Goal: Task Accomplishment & Management: Use online tool/utility

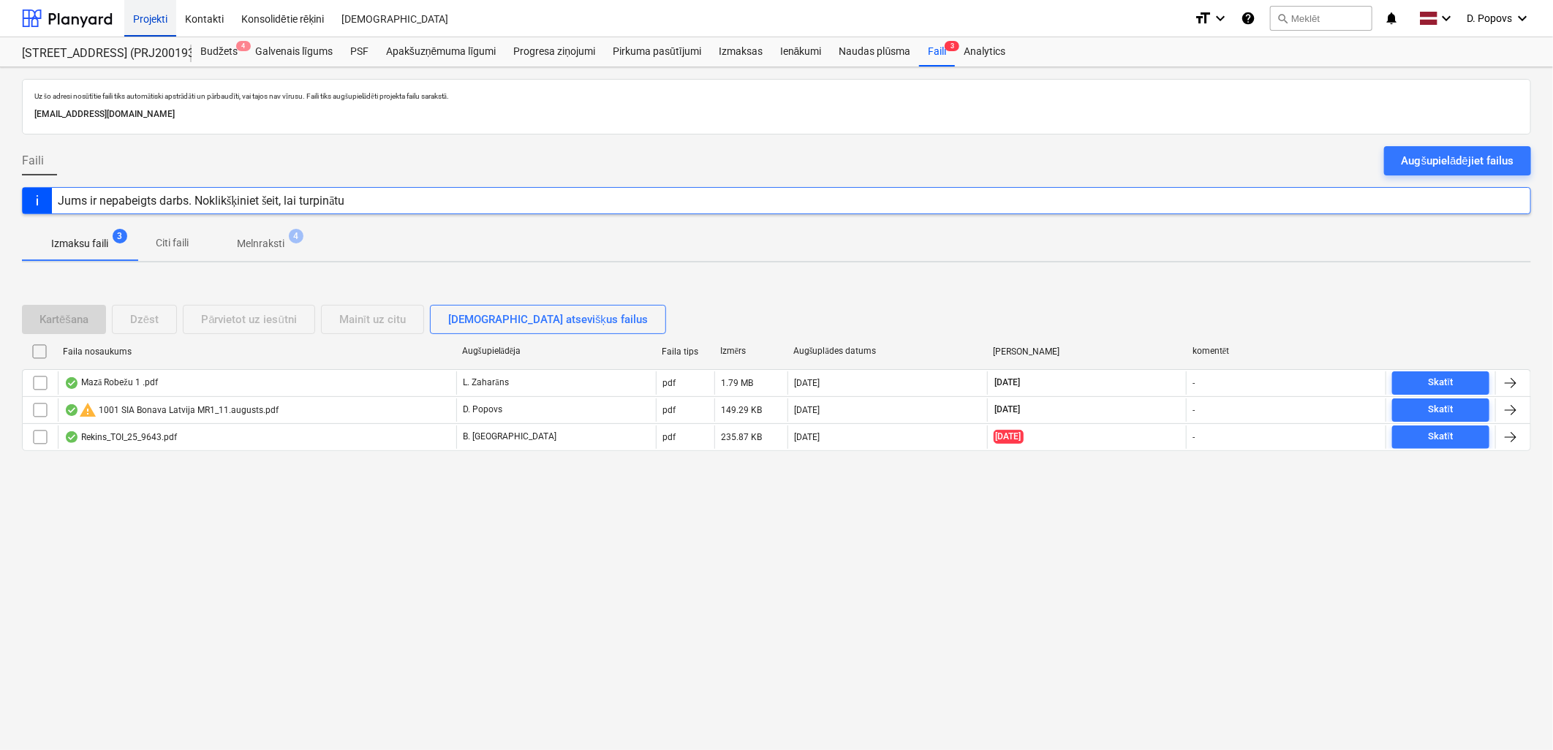
click at [127, 20] on div "Projekti" at bounding box center [150, 17] width 52 height 37
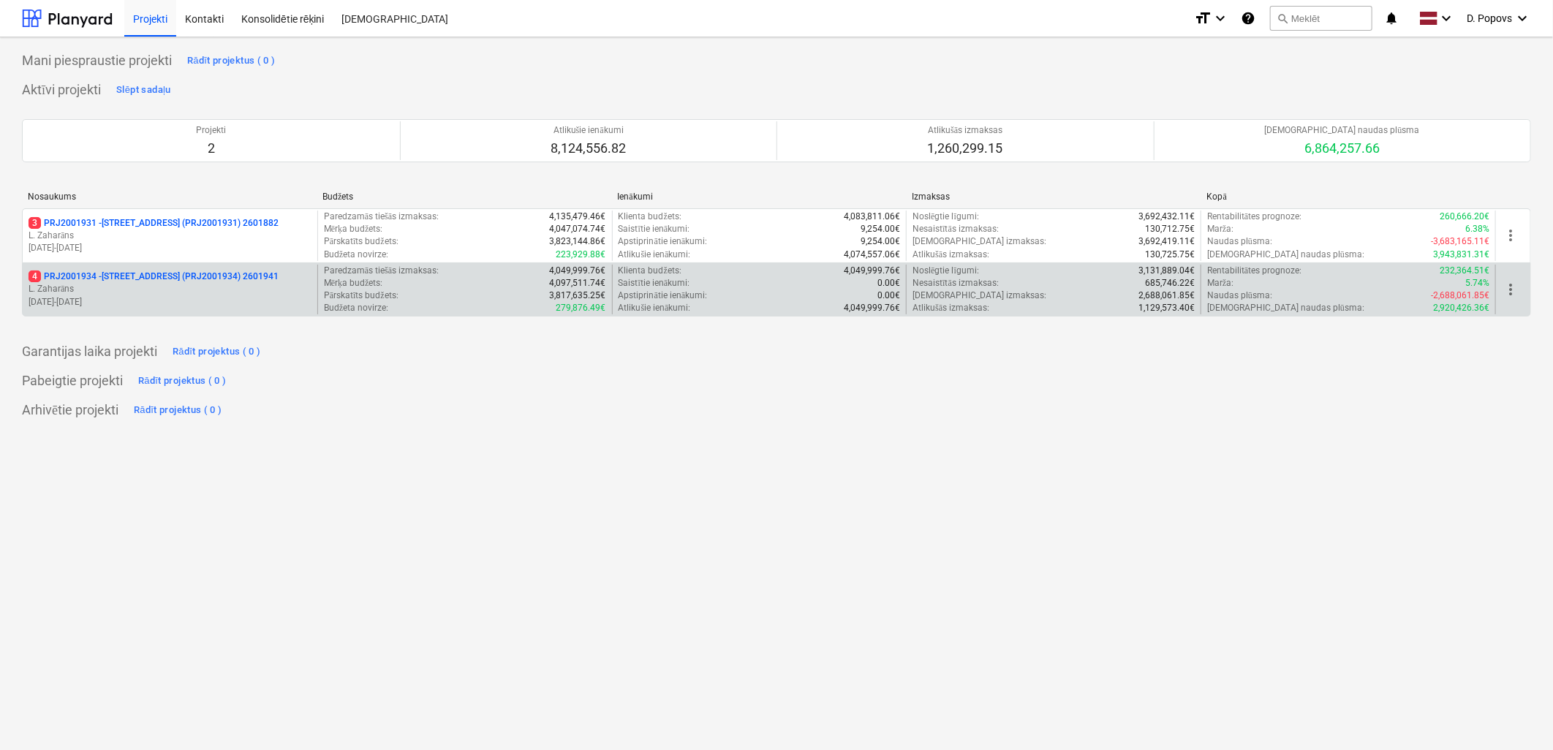
click at [216, 279] on p "4 PRJ2001934 - [STREET_ADDRESS] (PRJ2001934) 2601941" at bounding box center [154, 276] width 250 height 12
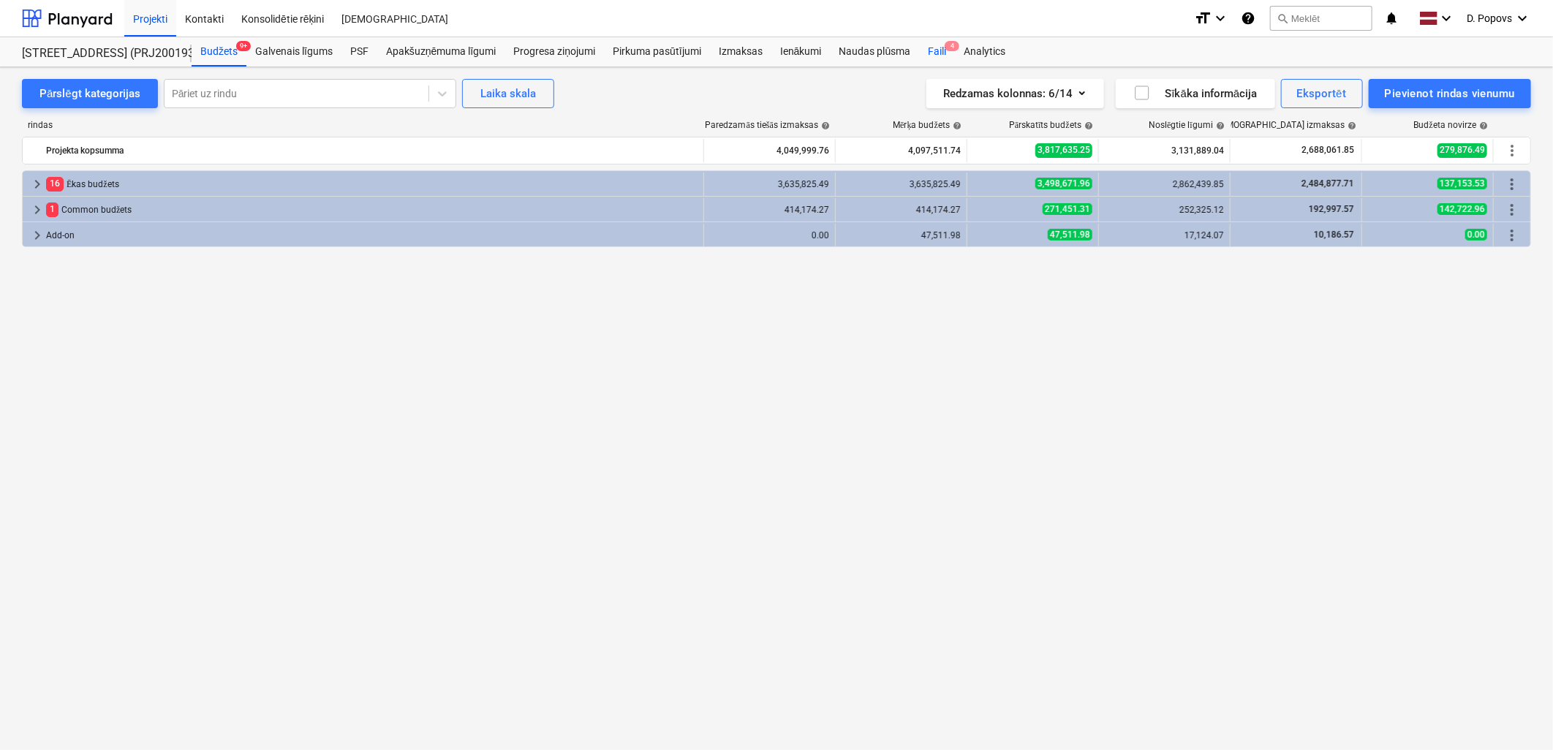
click at [939, 61] on div "Faili 4" at bounding box center [937, 51] width 36 height 29
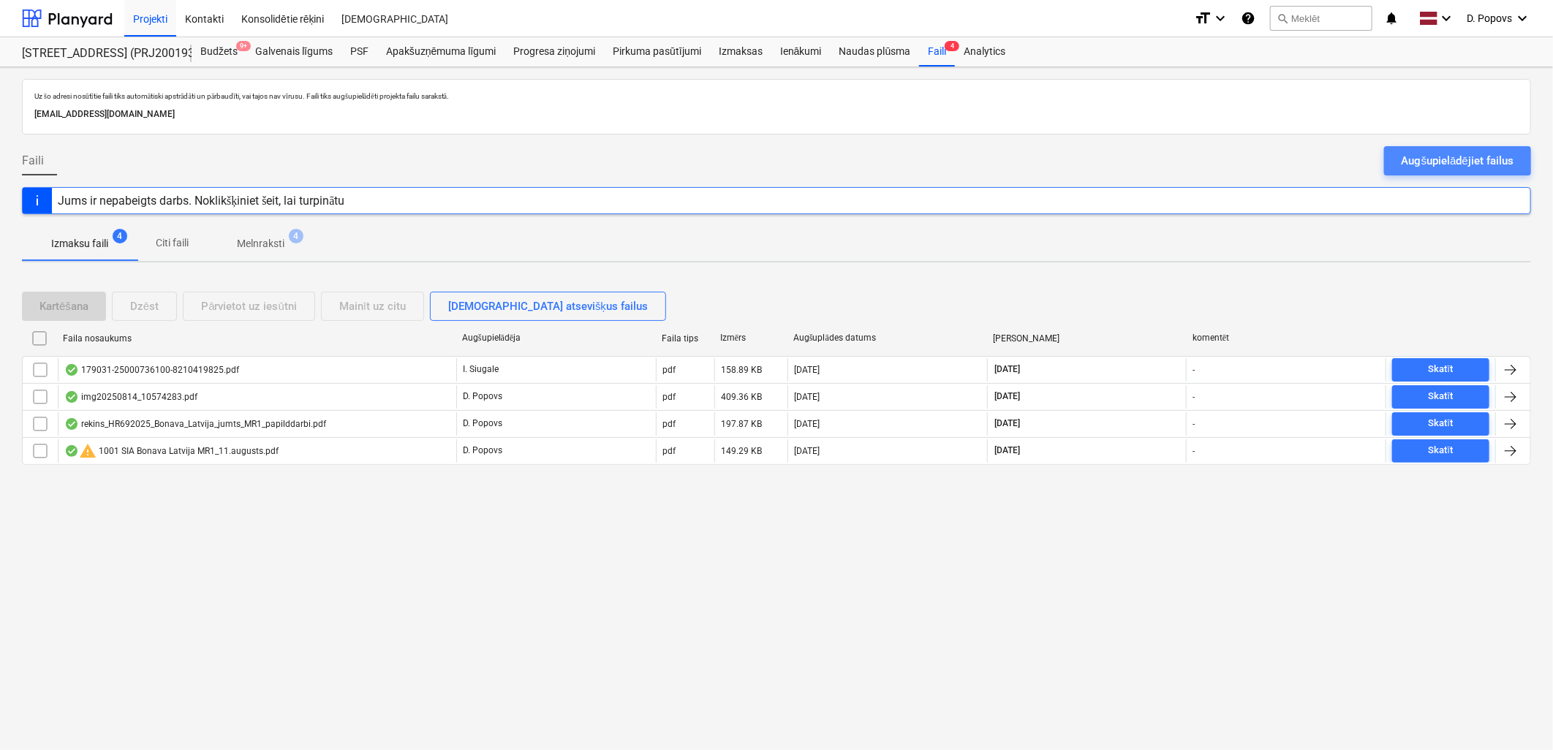
click at [1513, 159] on div "Augšupielādējiet failus" at bounding box center [1457, 160] width 112 height 19
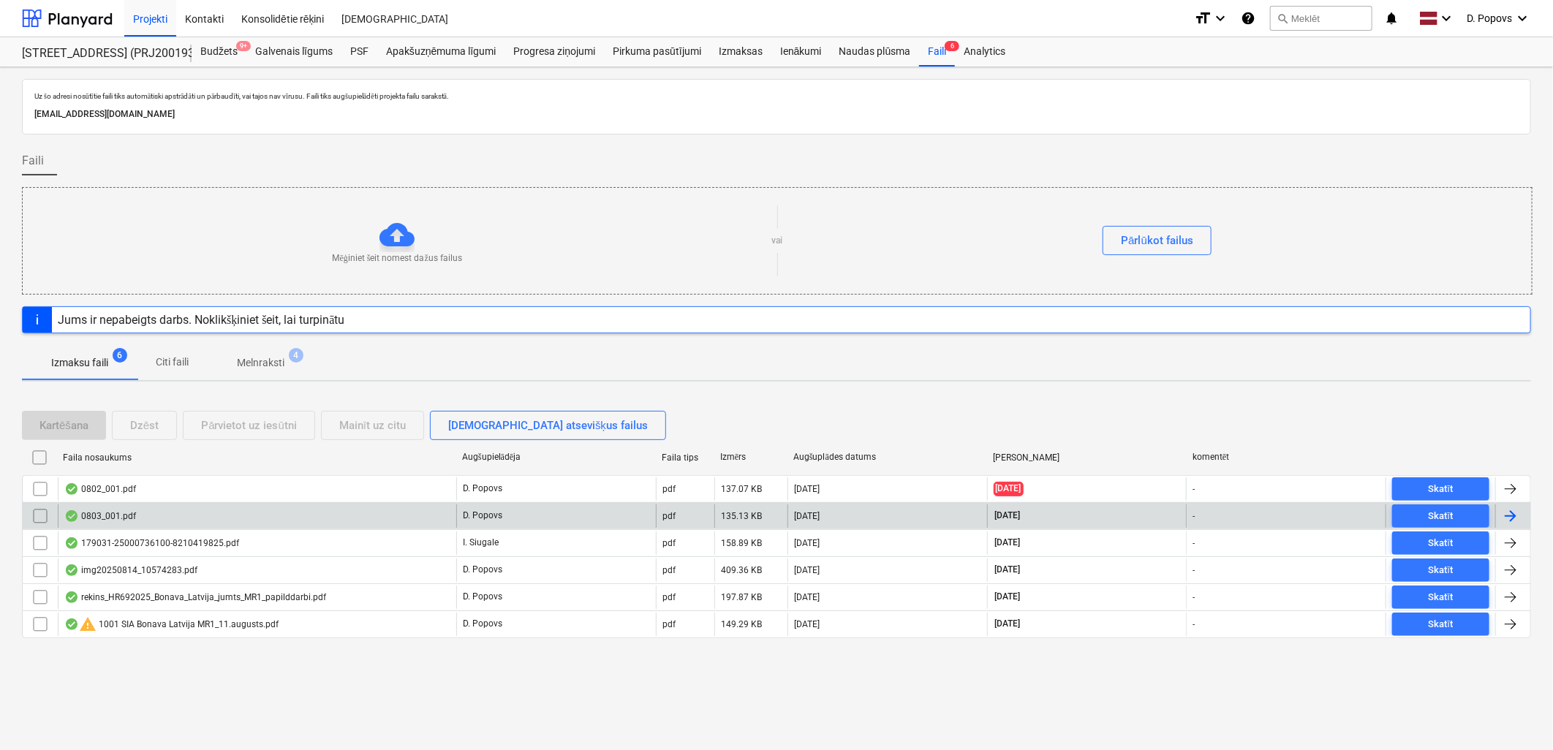
click at [211, 520] on div "0803_001.pdf" at bounding box center [257, 515] width 398 height 23
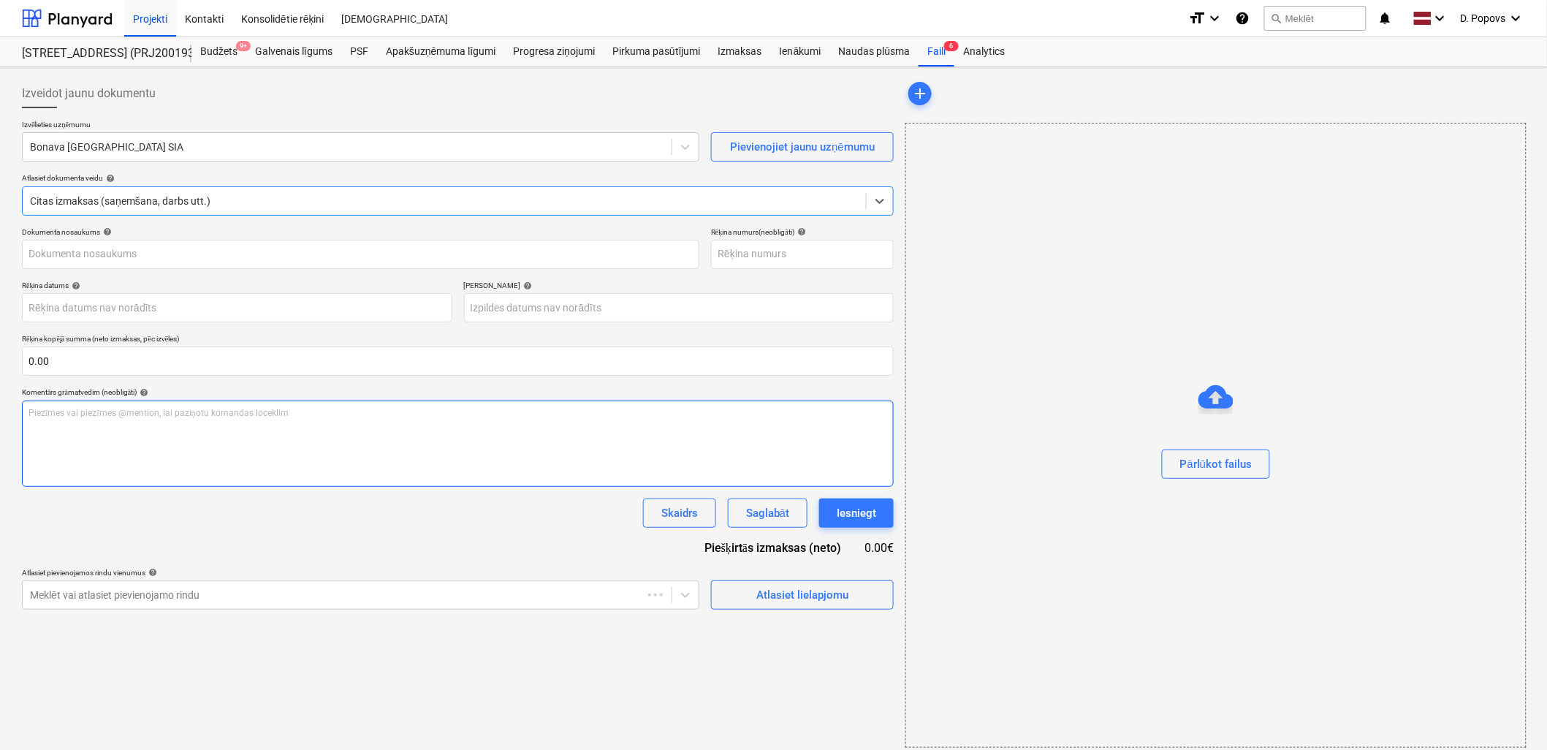
type input "1"
type input "[DATE]"
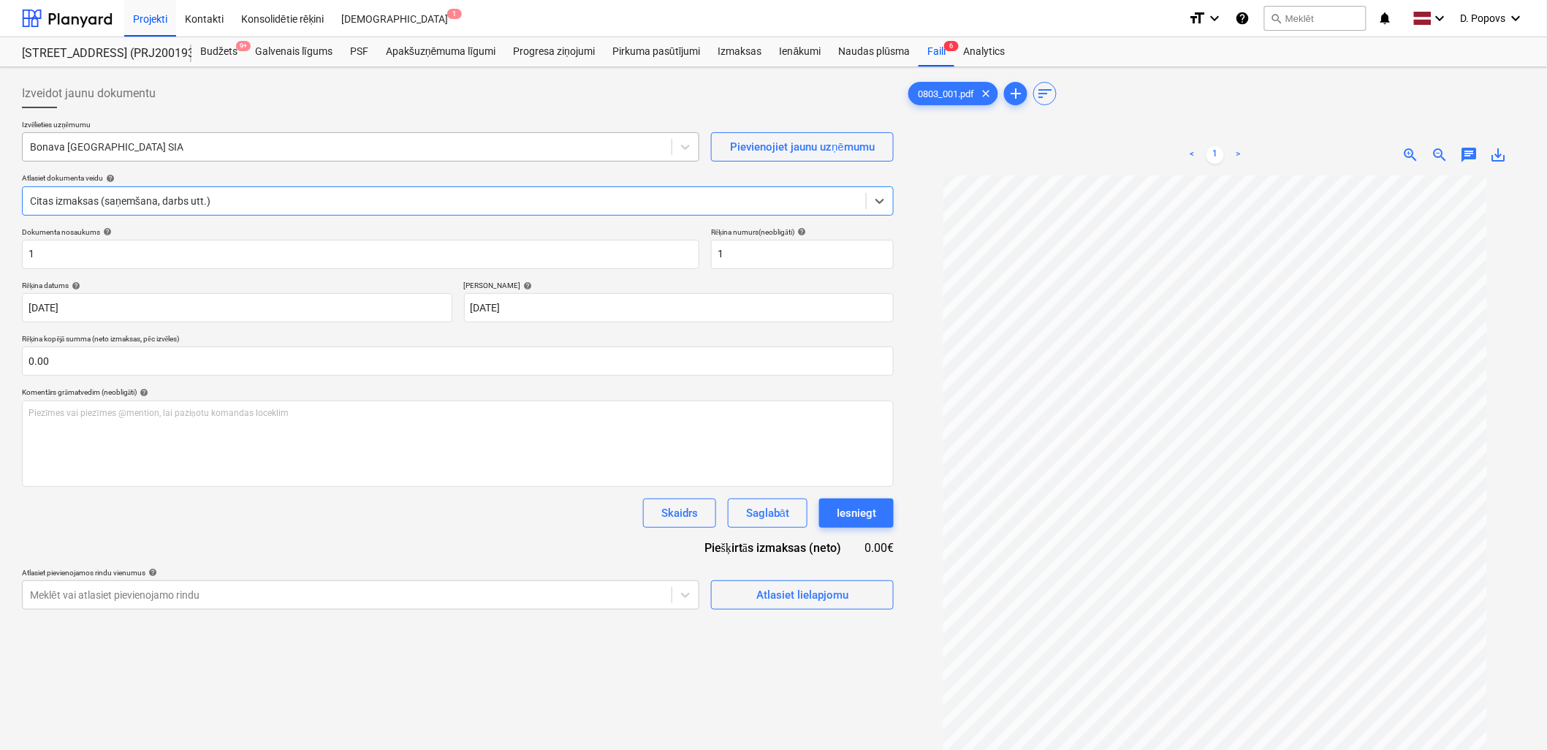
click at [119, 140] on div at bounding box center [347, 147] width 634 height 15
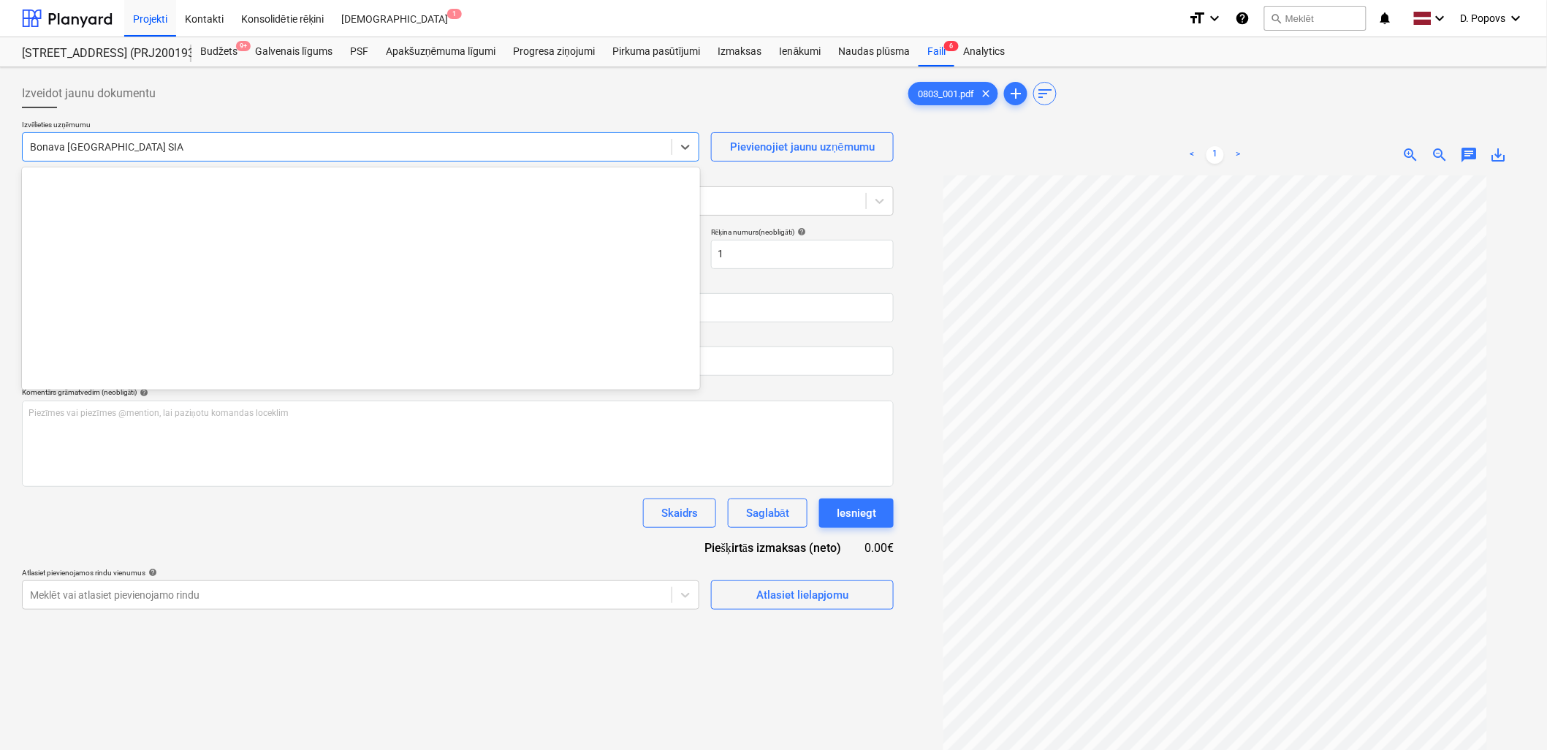
scroll to position [2686, 0]
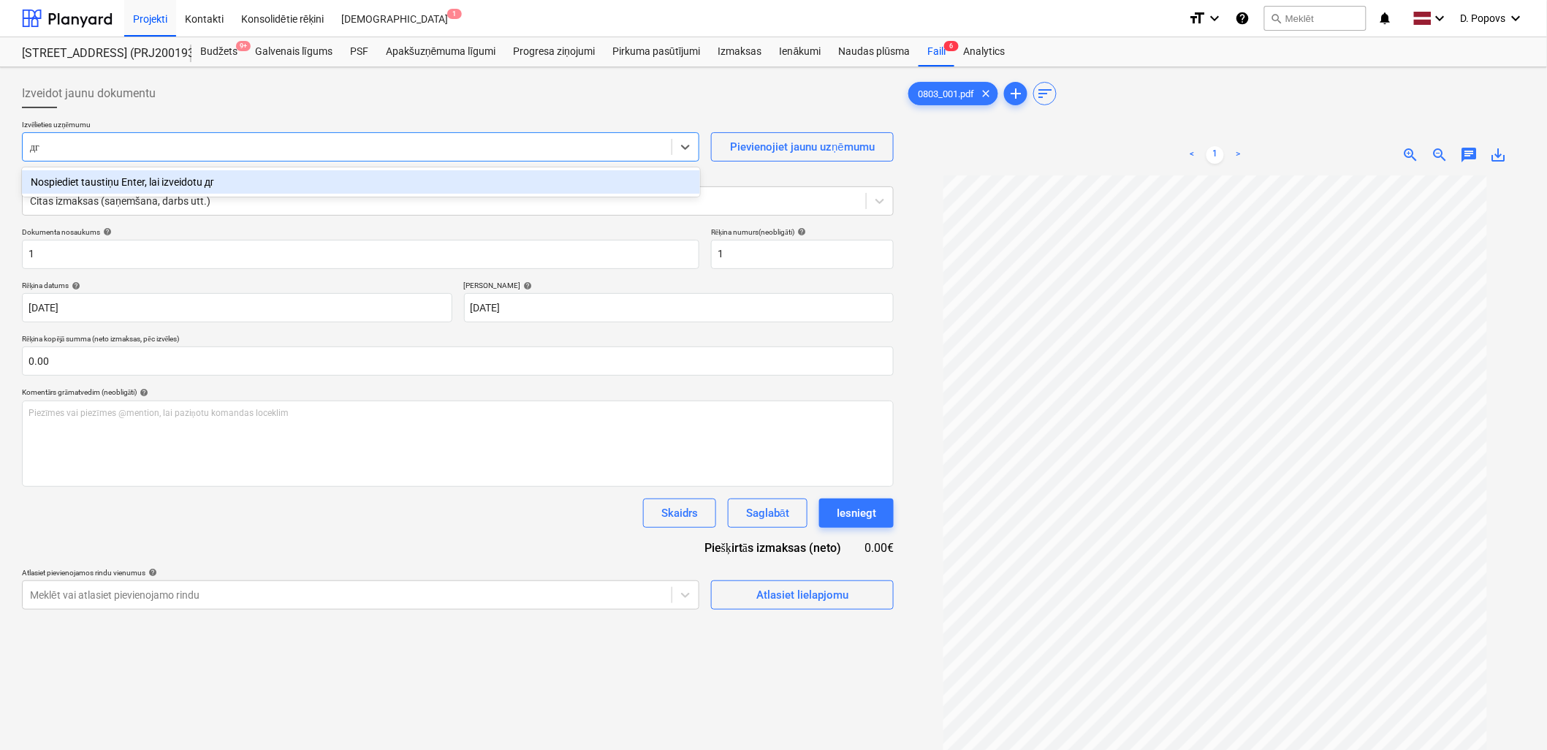
type input "д"
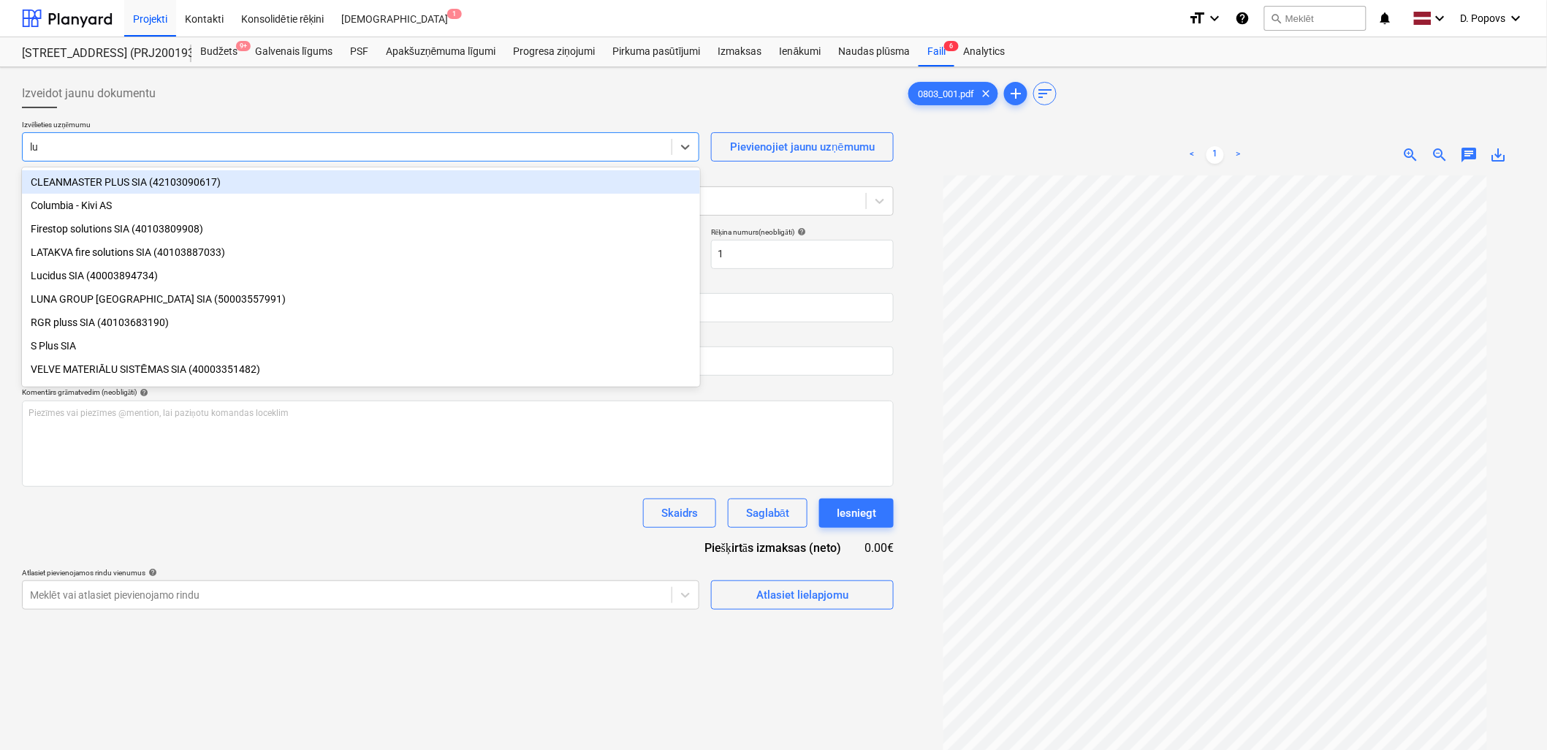
type input "luc"
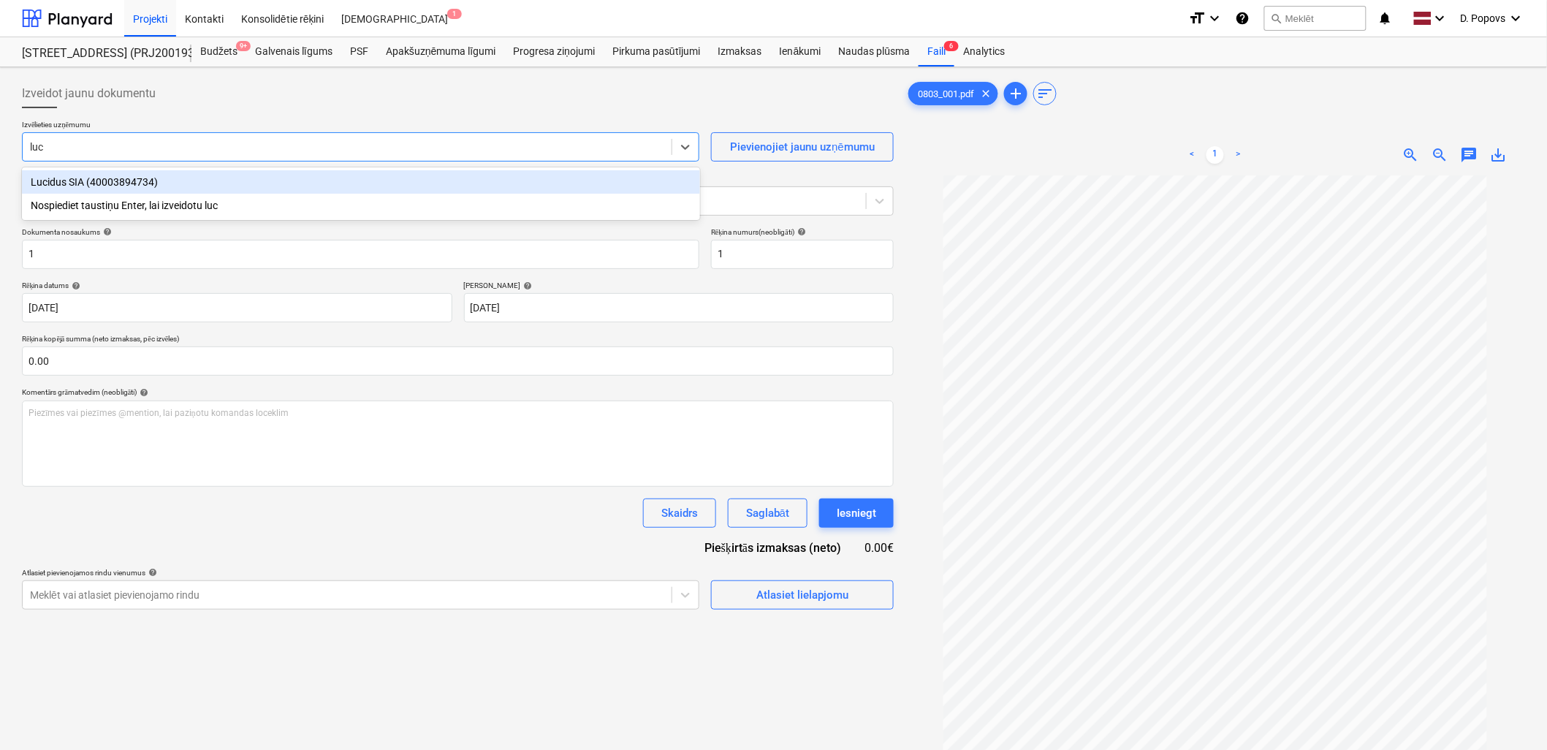
click at [410, 179] on div "Lucidus SIA (40003894734)" at bounding box center [361, 181] width 678 height 23
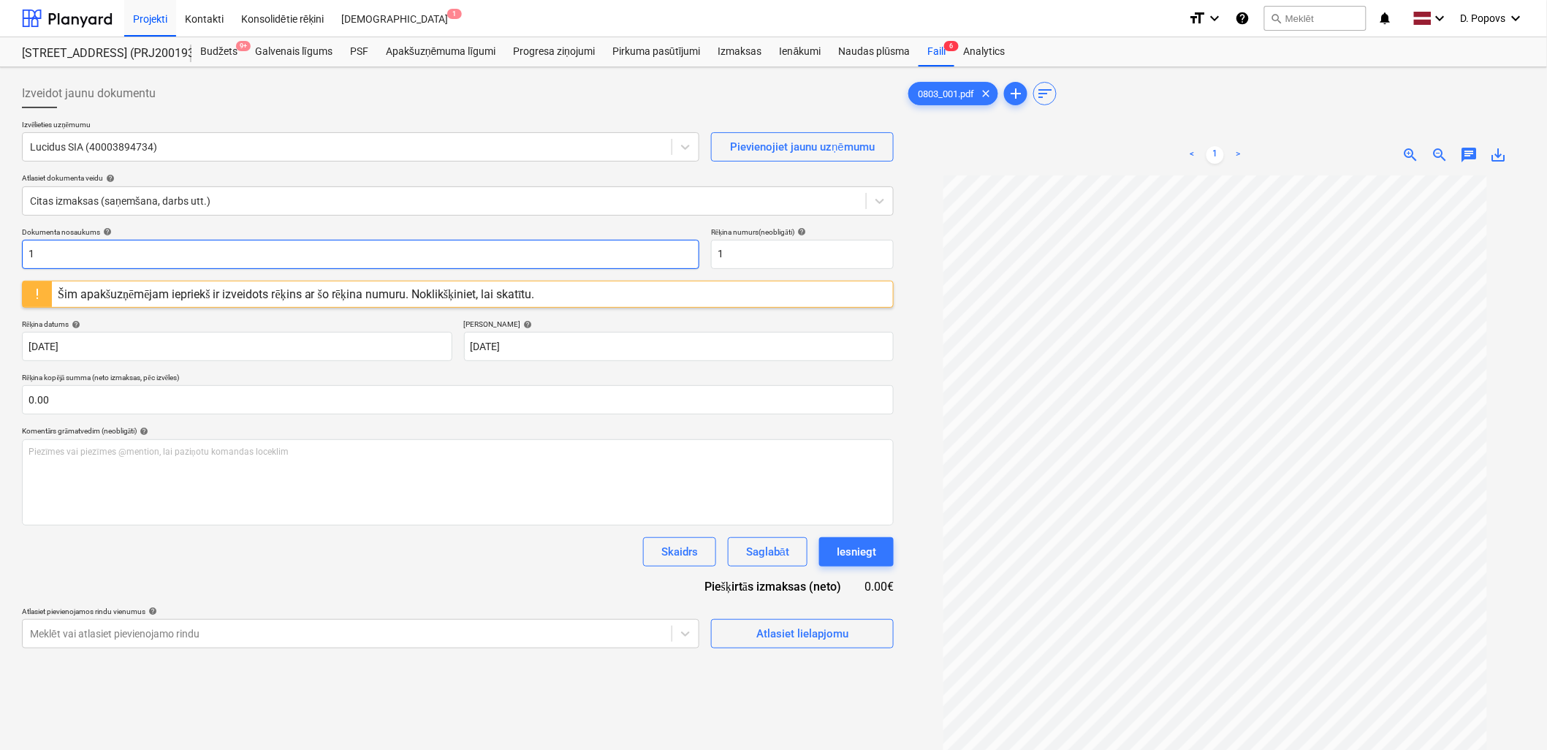
click at [257, 267] on input "1" at bounding box center [361, 254] width 678 height 29
click at [269, 256] on input "LU 253411" at bounding box center [361, 254] width 678 height 29
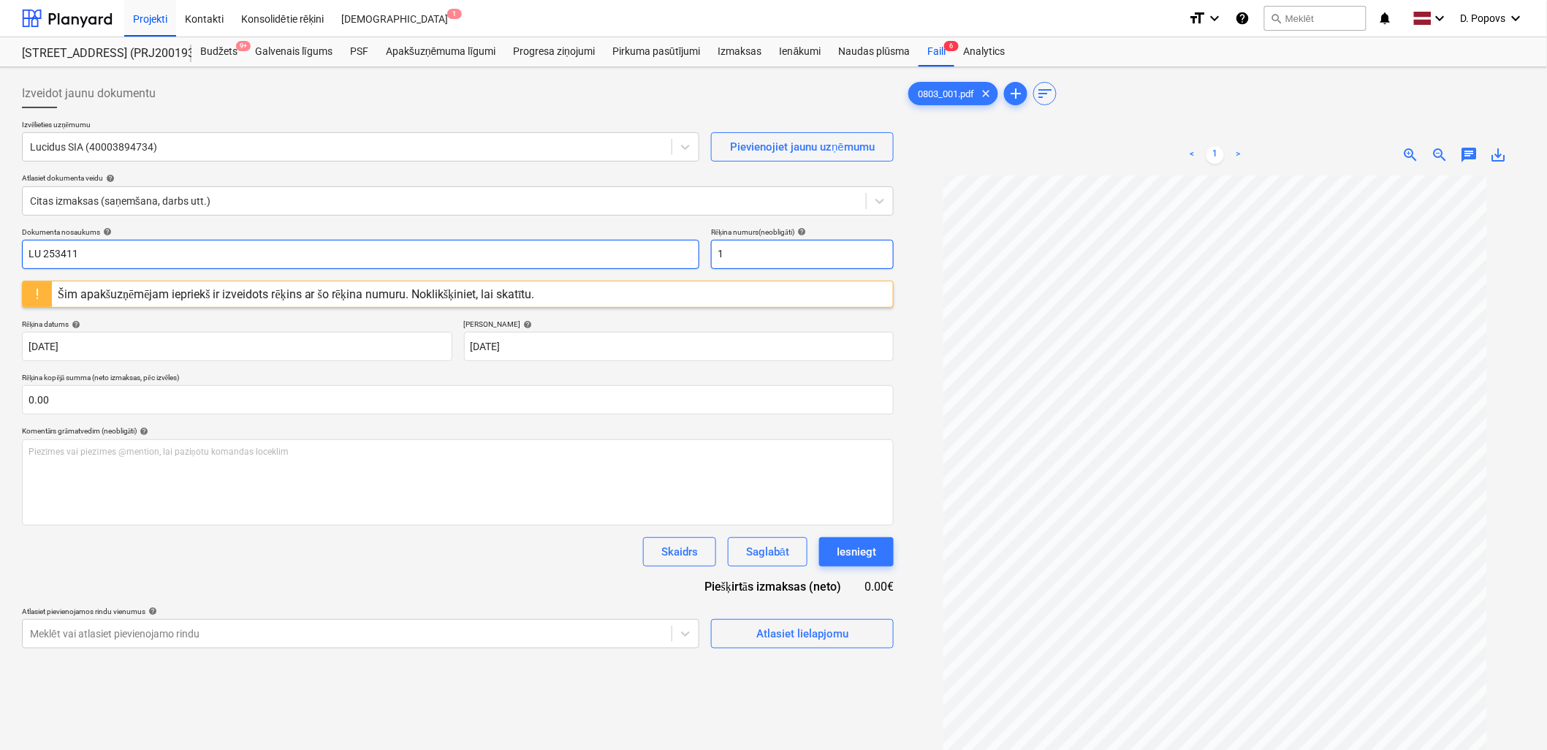
type input "LU 253411"
click at [741, 244] on input "1" at bounding box center [802, 254] width 183 height 29
paste input "LU 25341"
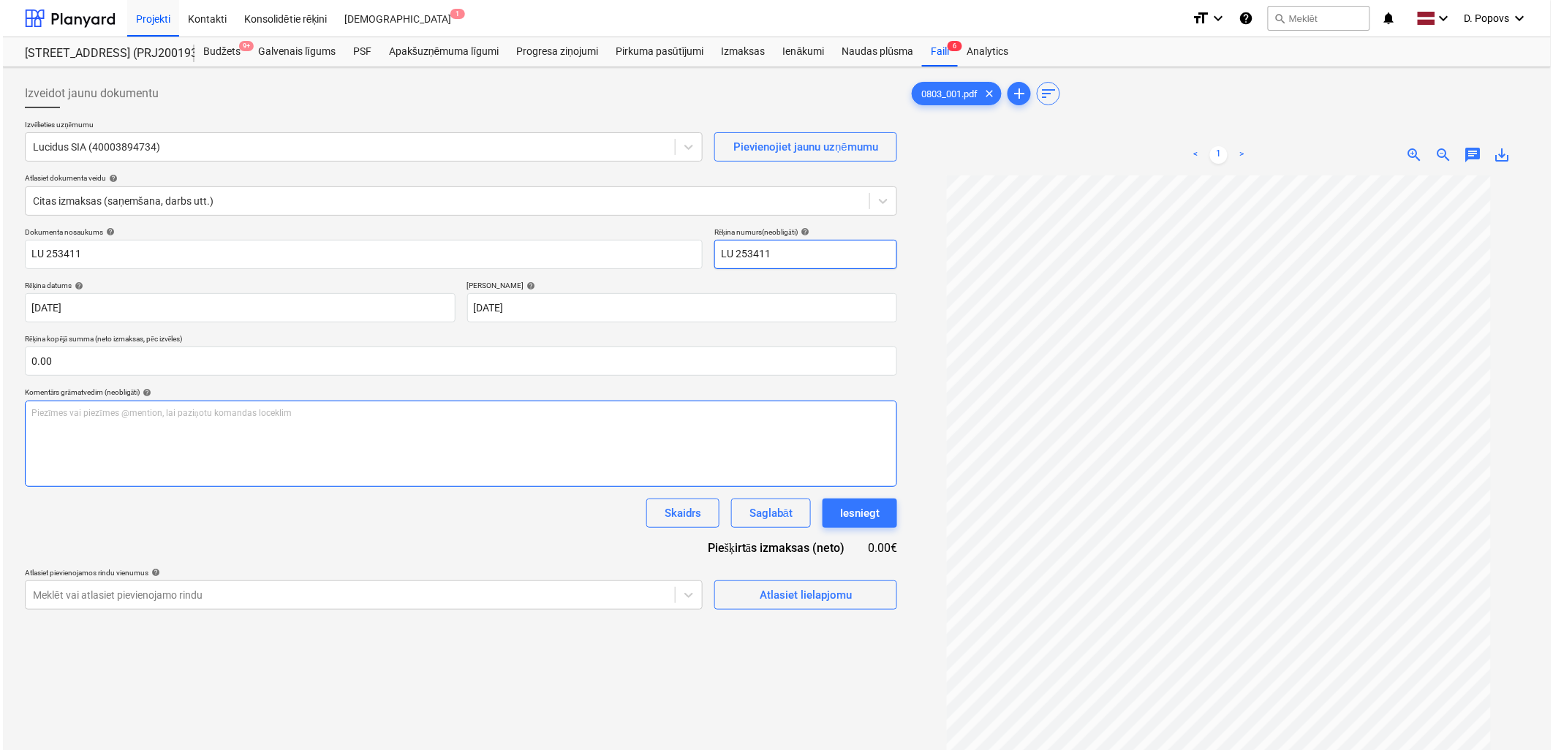
scroll to position [81, 0]
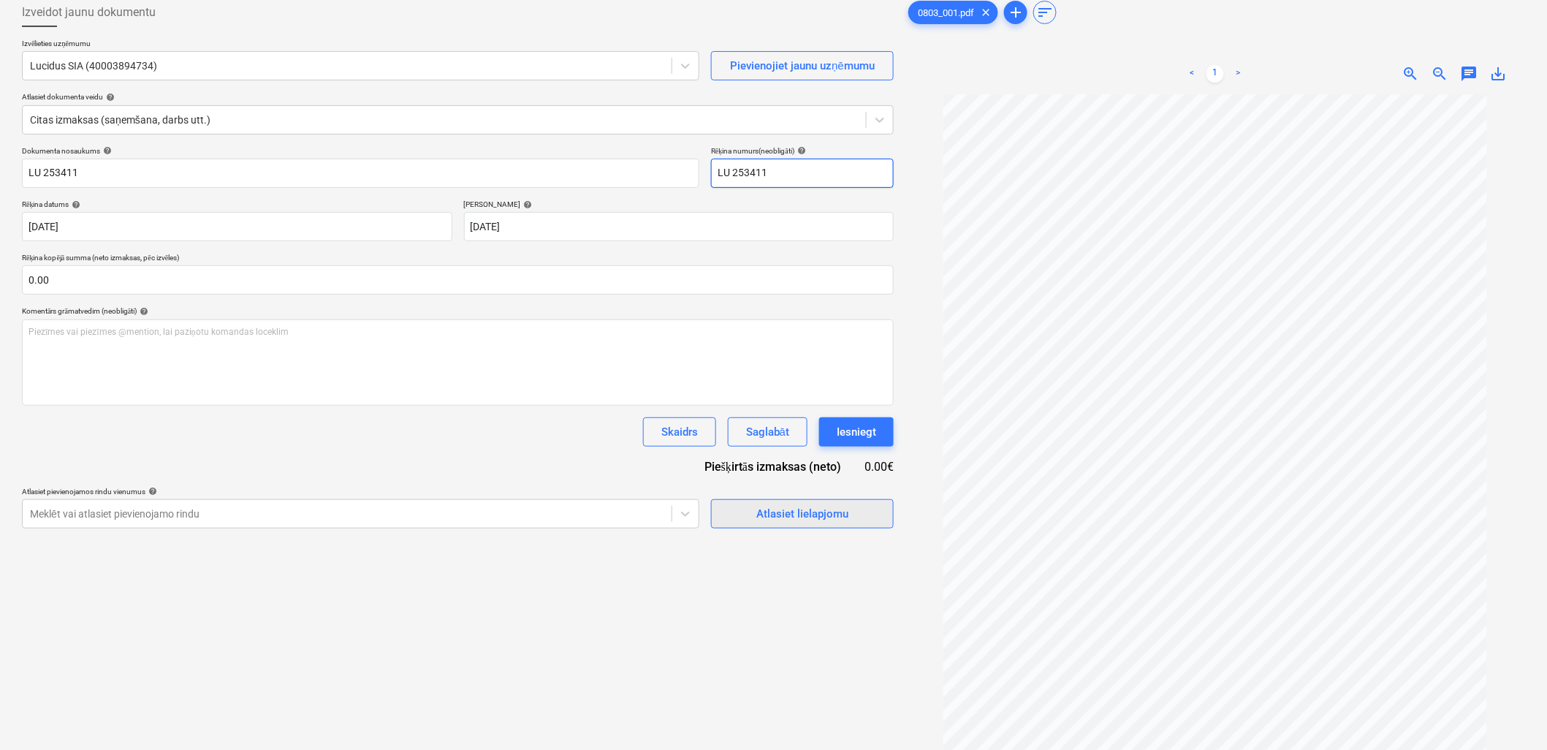
type input "LU 253411"
click at [751, 524] on button "Atlasiet lielapjomu" at bounding box center [802, 513] width 183 height 29
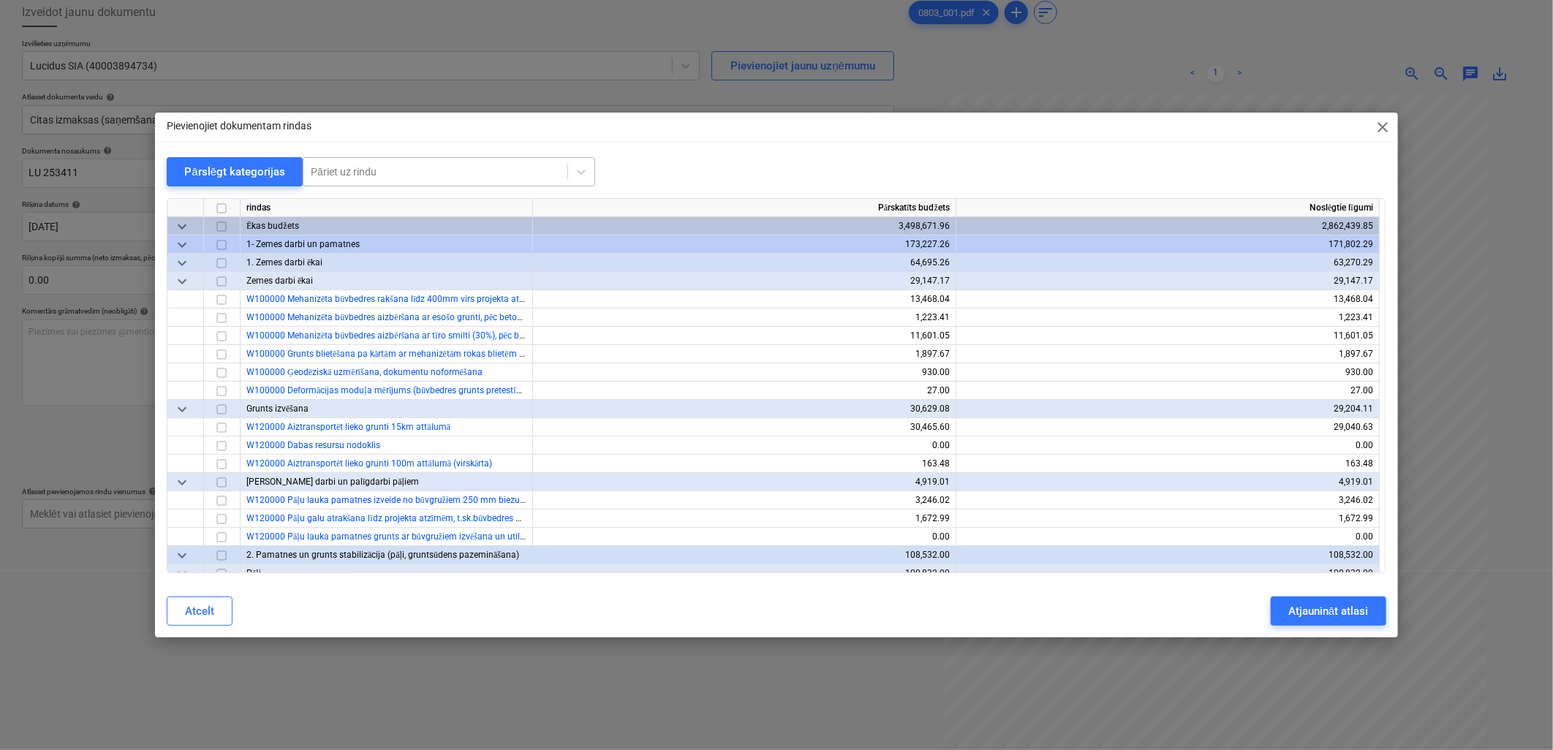
drag, startPoint x: 366, startPoint y: 192, endPoint x: 380, endPoint y: 173, distance: 24.1
click at [374, 183] on div "Pārslēgt kategorijas Pāriet uz rindu rindas Pārskatīts budžets Noslēgtie līgumi…" at bounding box center [776, 365] width 1219 height 417
click at [379, 170] on div at bounding box center [435, 171] width 249 height 15
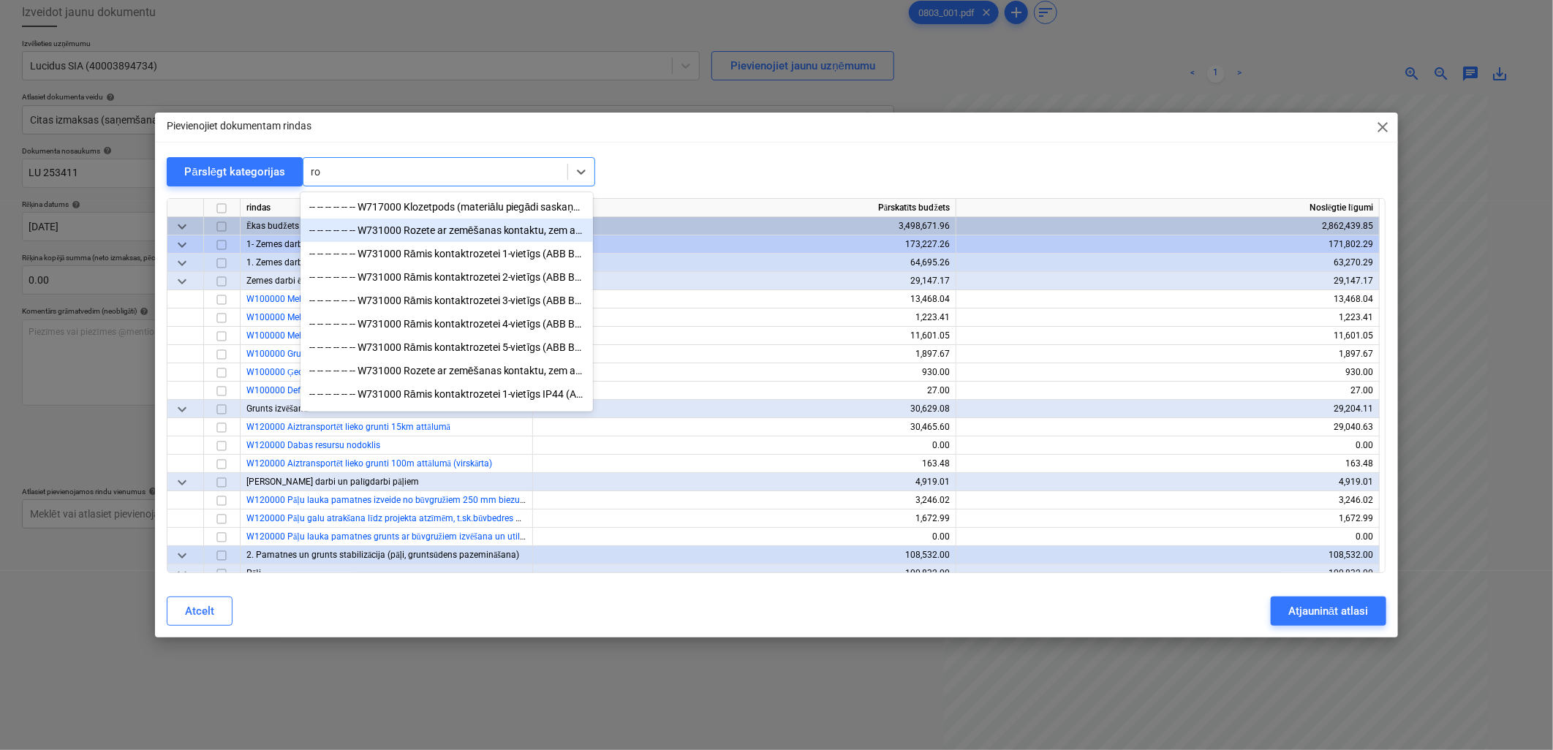
type input "r"
type input "k"
type input "rozet"
click at [439, 229] on div "-- -- -- -- -- -- W731000 Rozete ar zemēšanas kontaktu, zem apmetuma, komplektā…" at bounding box center [446, 230] width 292 height 23
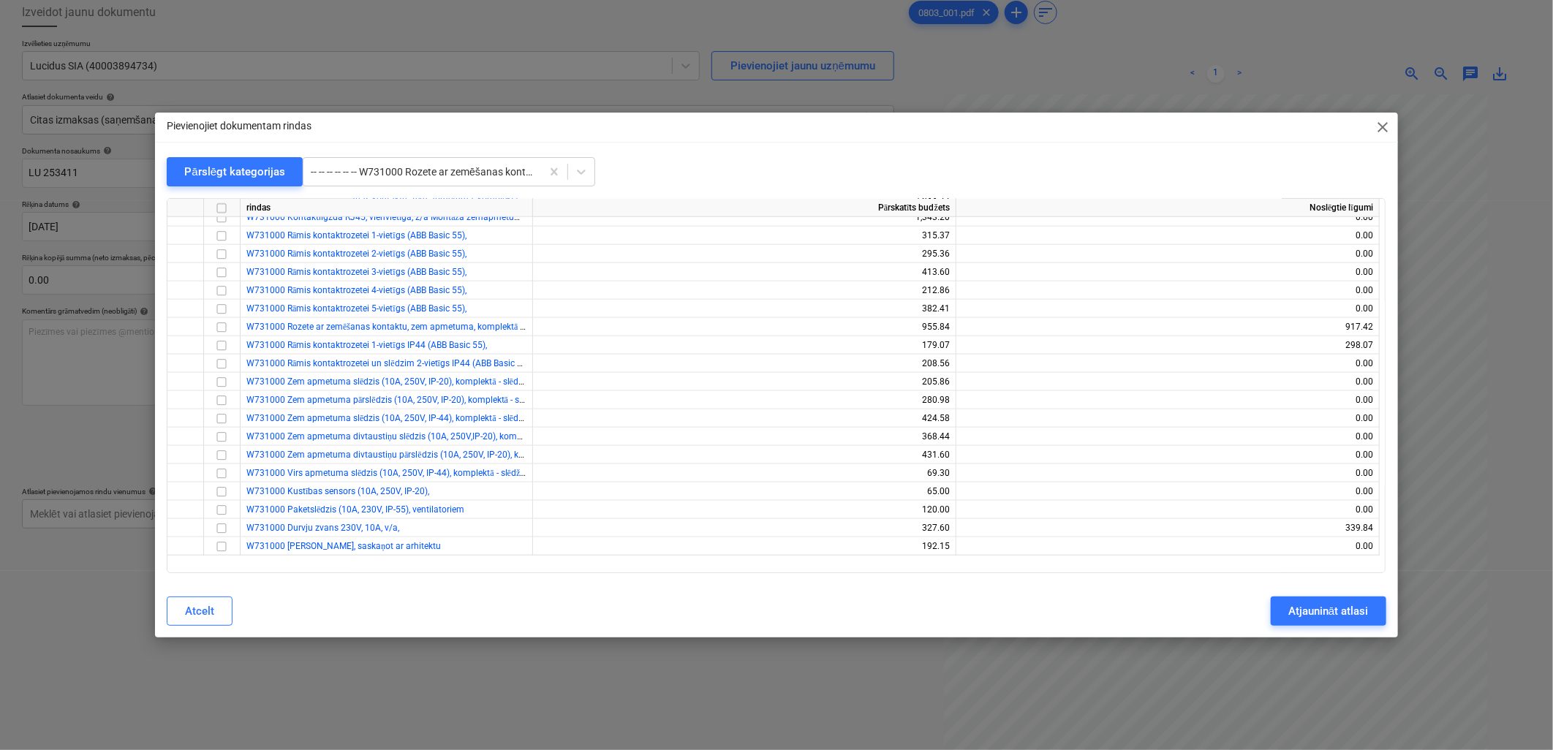
scroll to position [11304, 0]
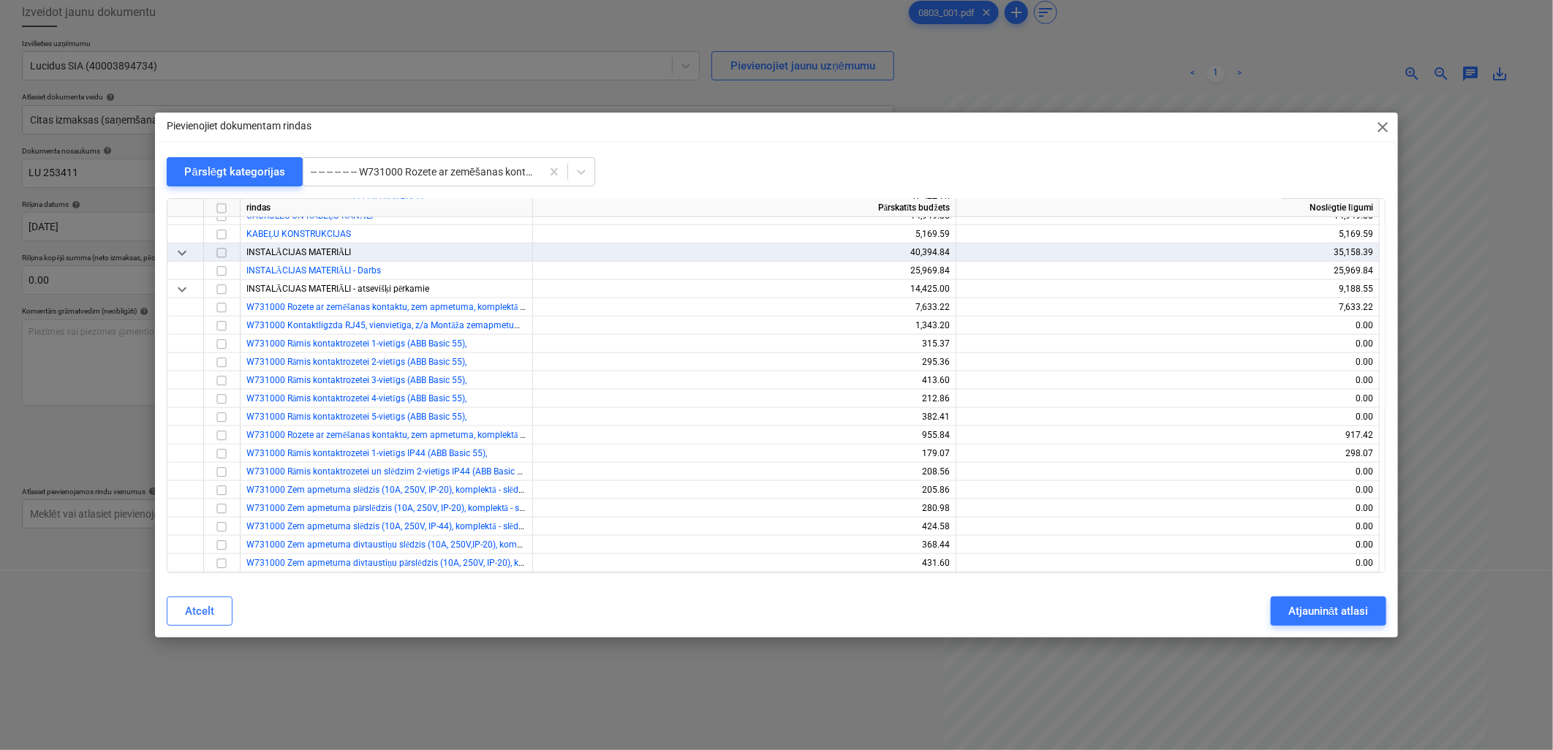
click at [524, 156] on div "Pievienojiet dokumentam rindas close Pārslēgt kategorijas -- -- -- -- -- -- W73…" at bounding box center [776, 376] width 1242 height 526
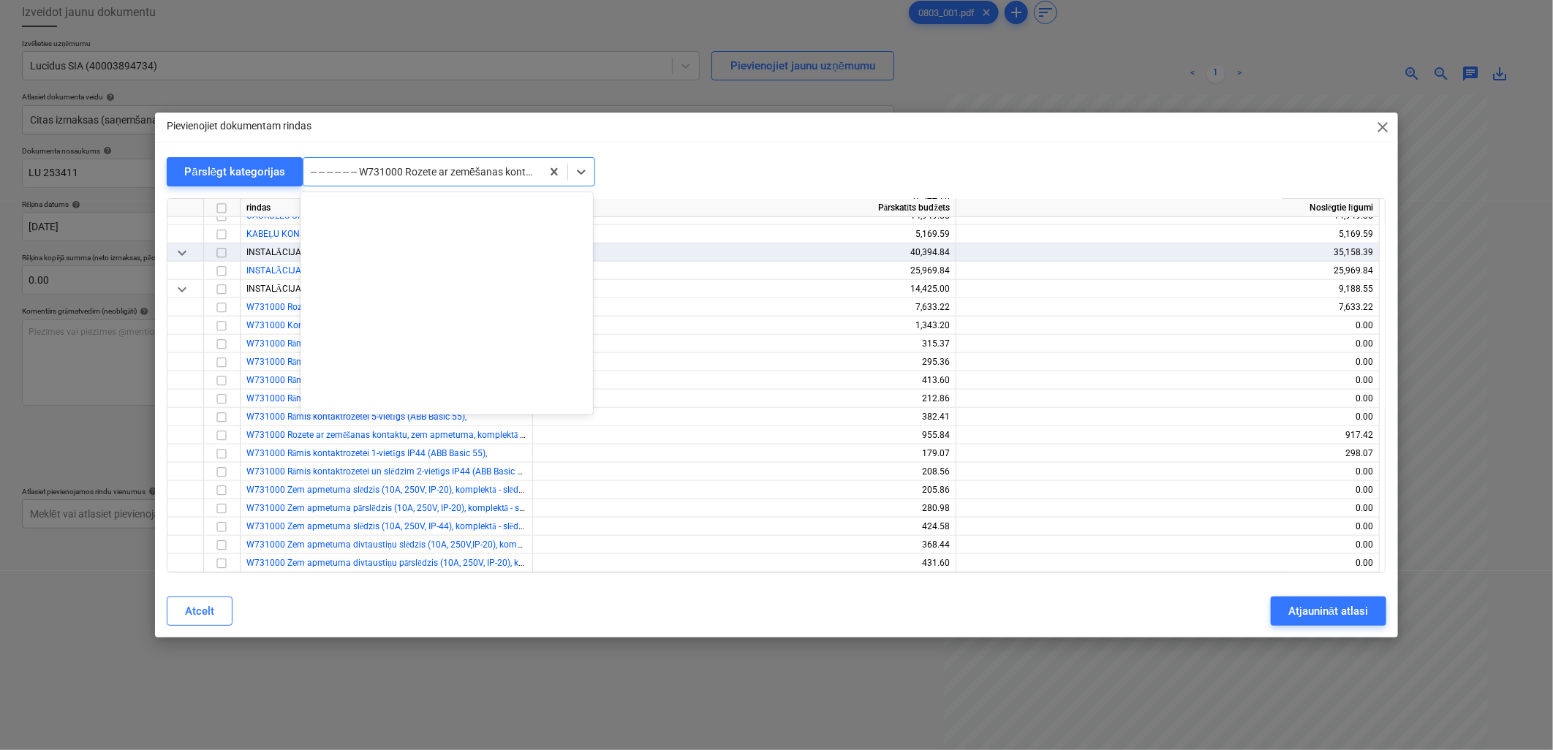
click at [524, 174] on div at bounding box center [422, 171] width 223 height 15
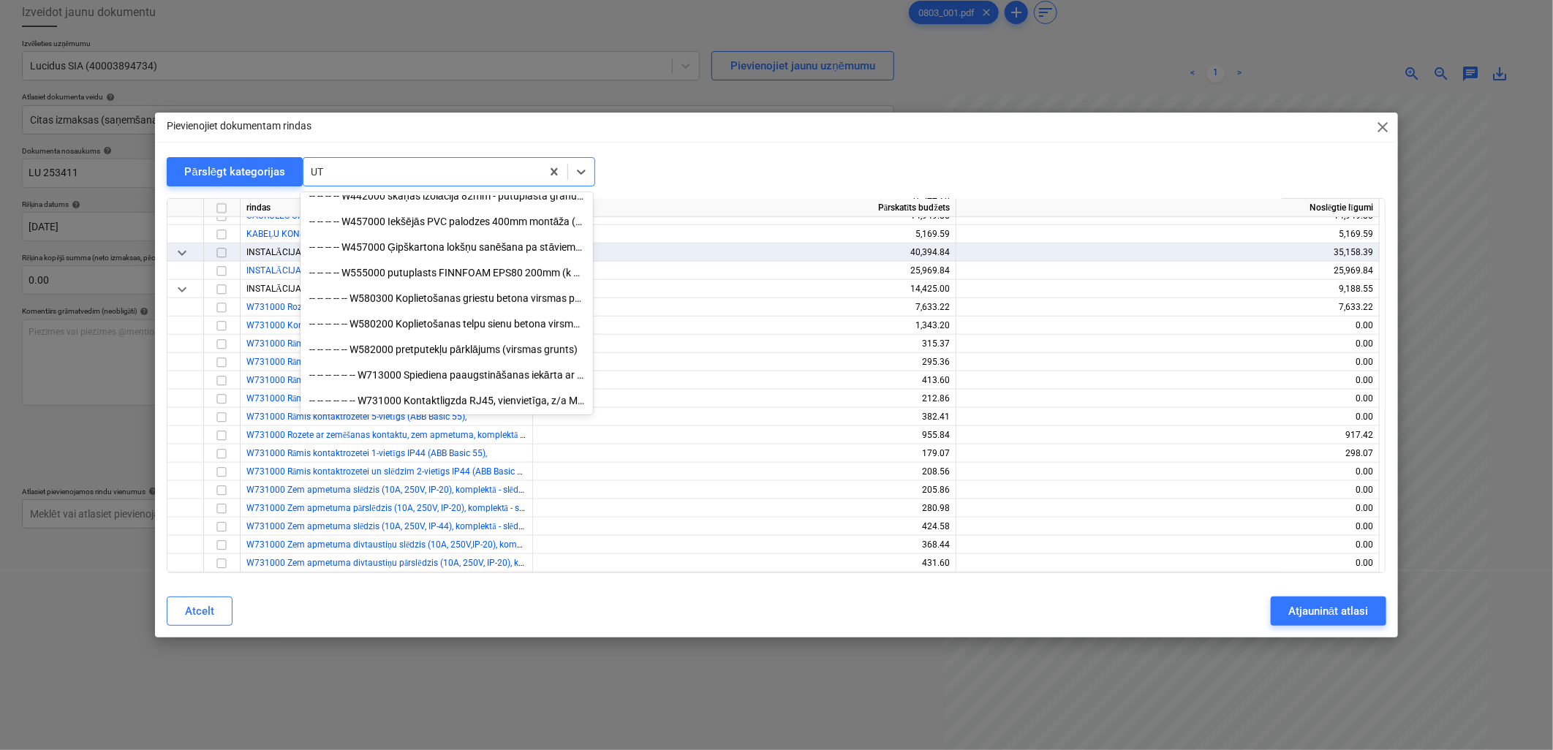
scroll to position [344, 0]
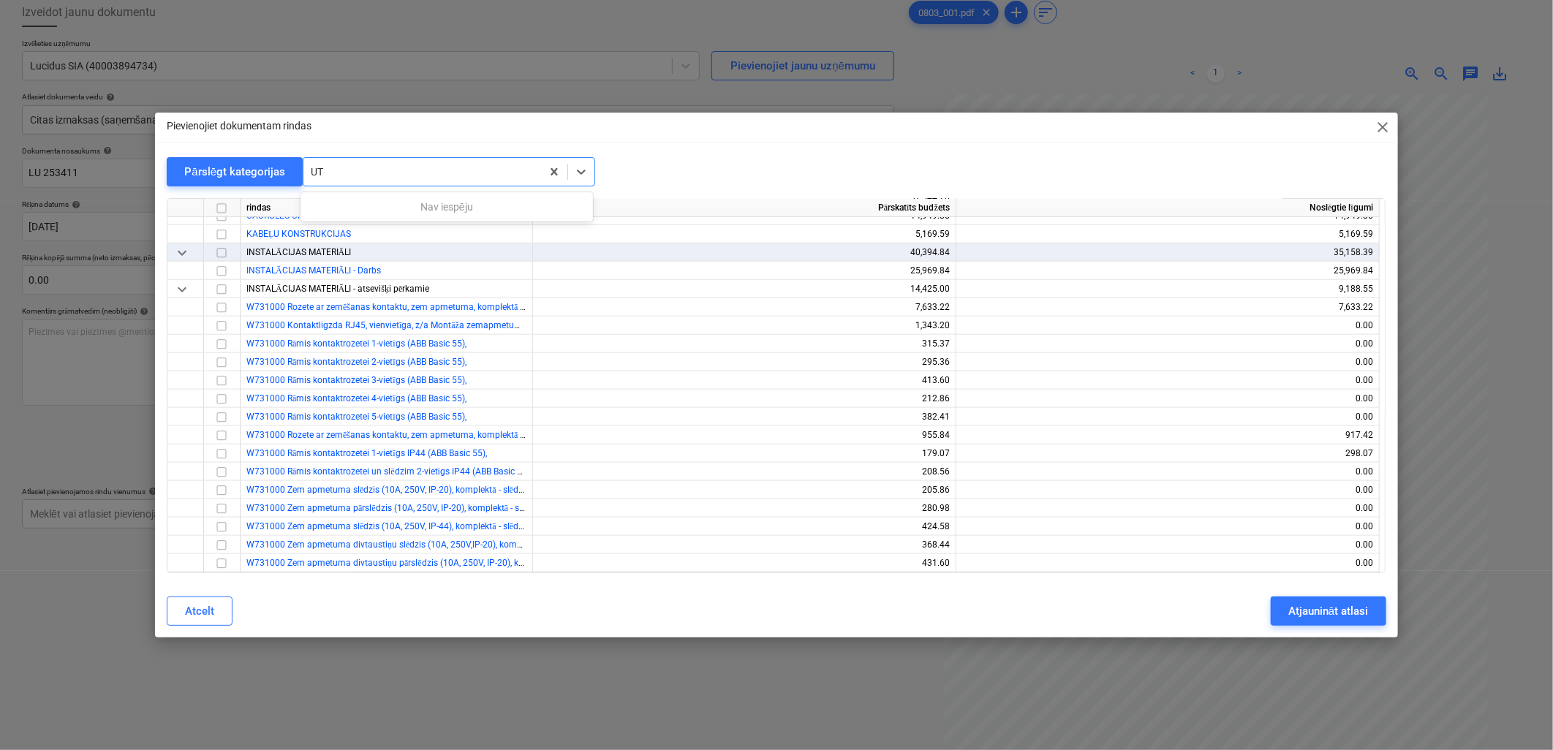
type input "U"
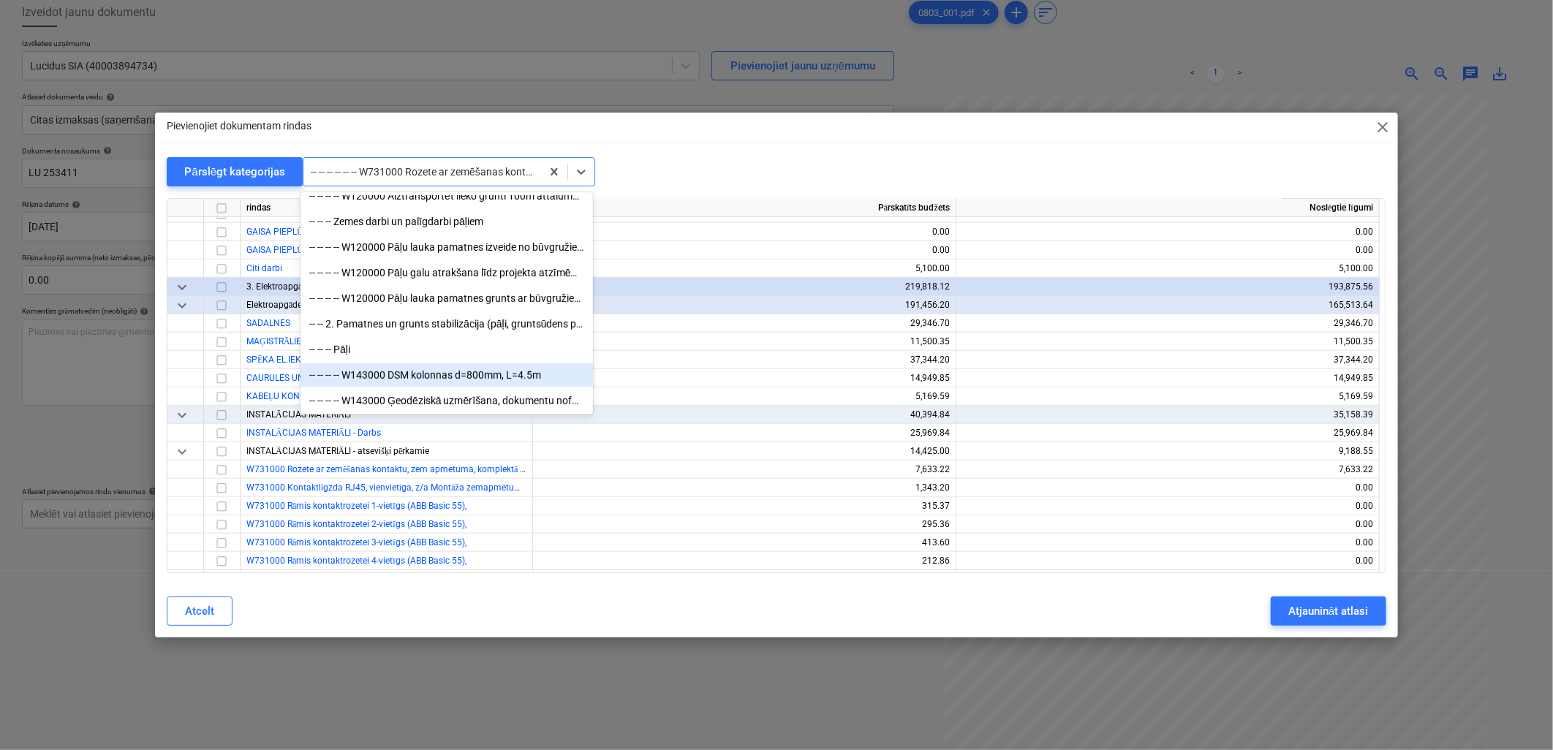
click at [319, 515] on div "W731000 Rāmis kontaktrozetei 2-vietīgs (ABB Basic 55)," at bounding box center [386, 524] width 292 height 18
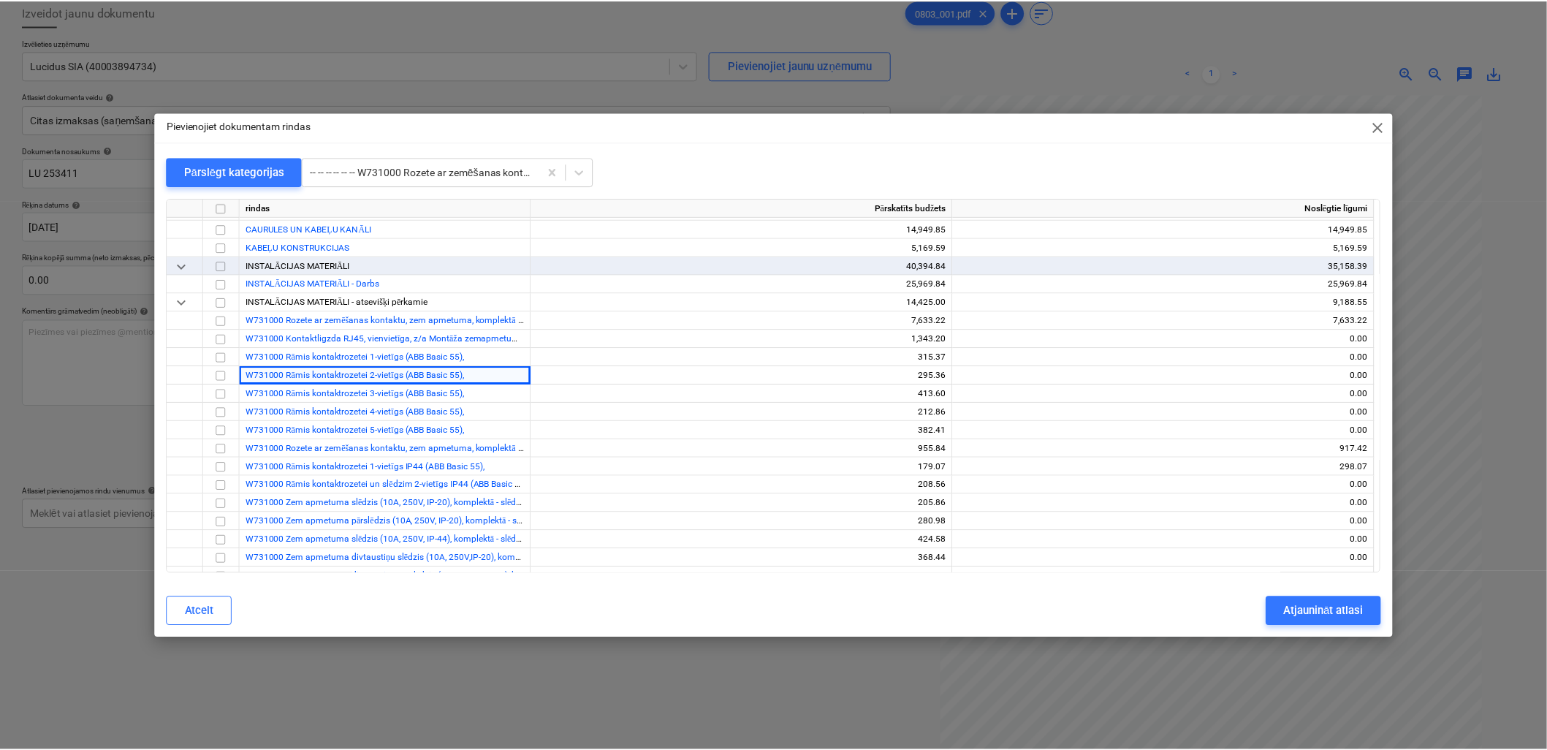
scroll to position [11304, 0]
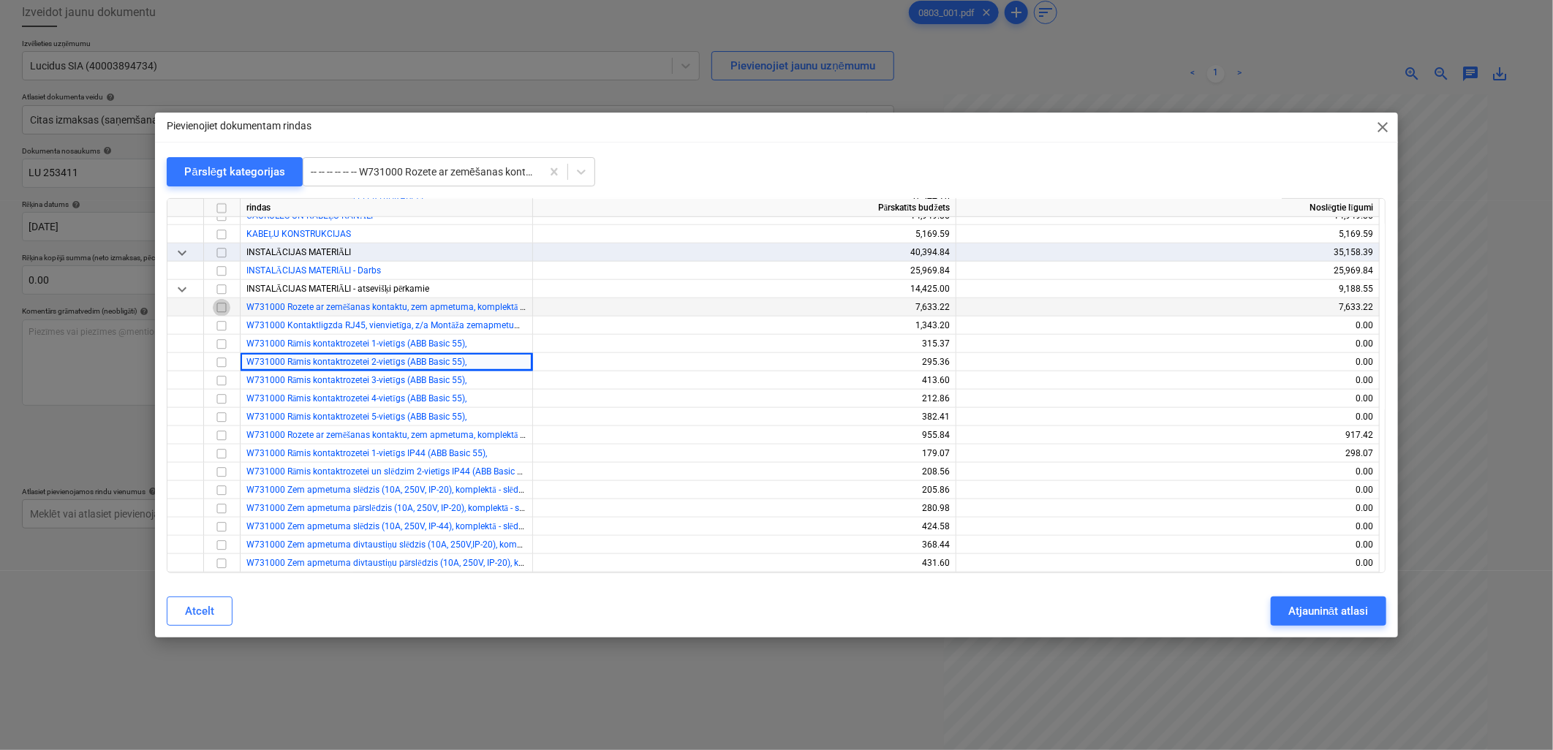
click at [213, 303] on input "checkbox" at bounding box center [222, 308] width 18 height 18
drag, startPoint x: 1303, startPoint y: 609, endPoint x: 1294, endPoint y: 610, distance: 9.6
click at [1294, 610] on div "Atjaunināt atlasi" at bounding box center [1328, 611] width 80 height 19
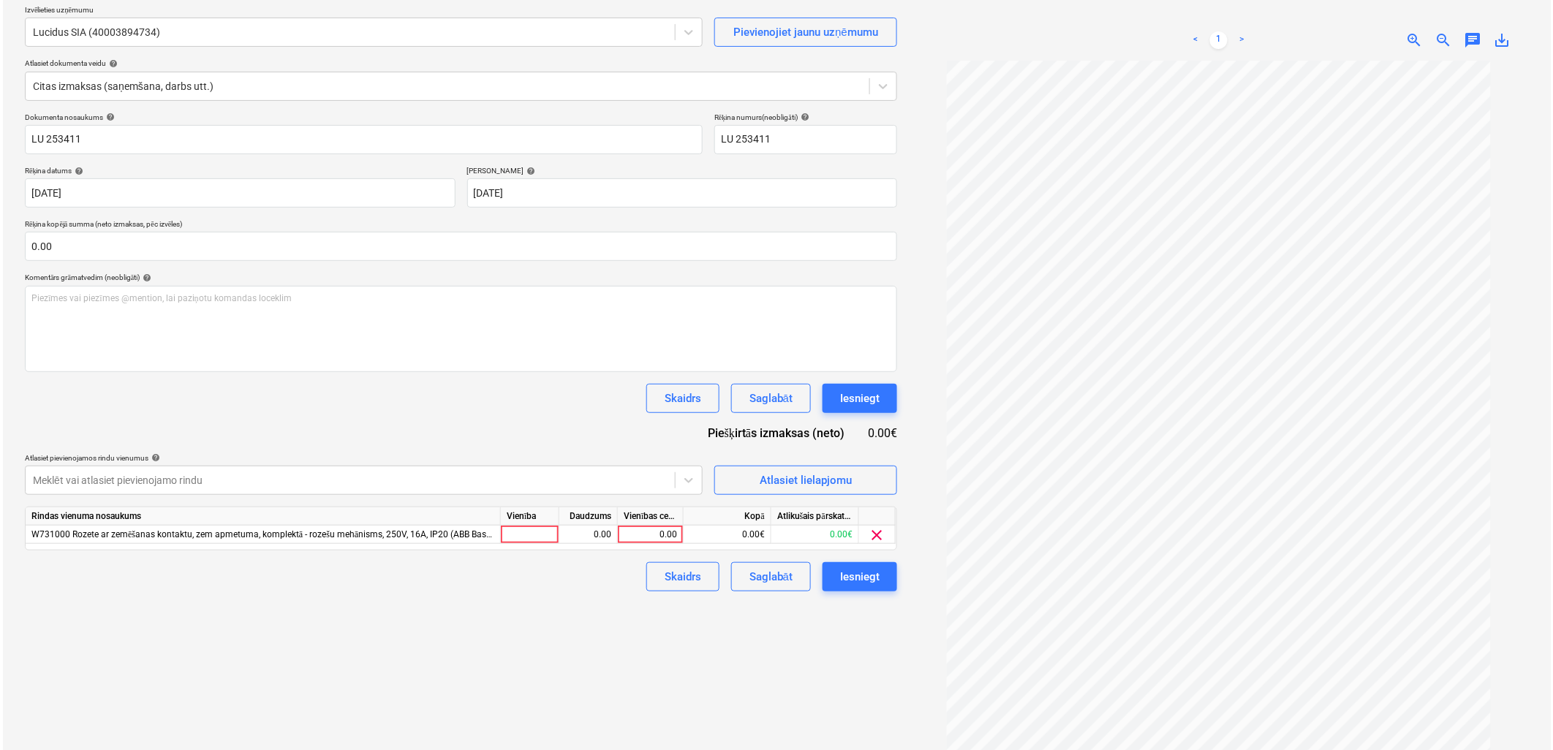
scroll to position [146, 0]
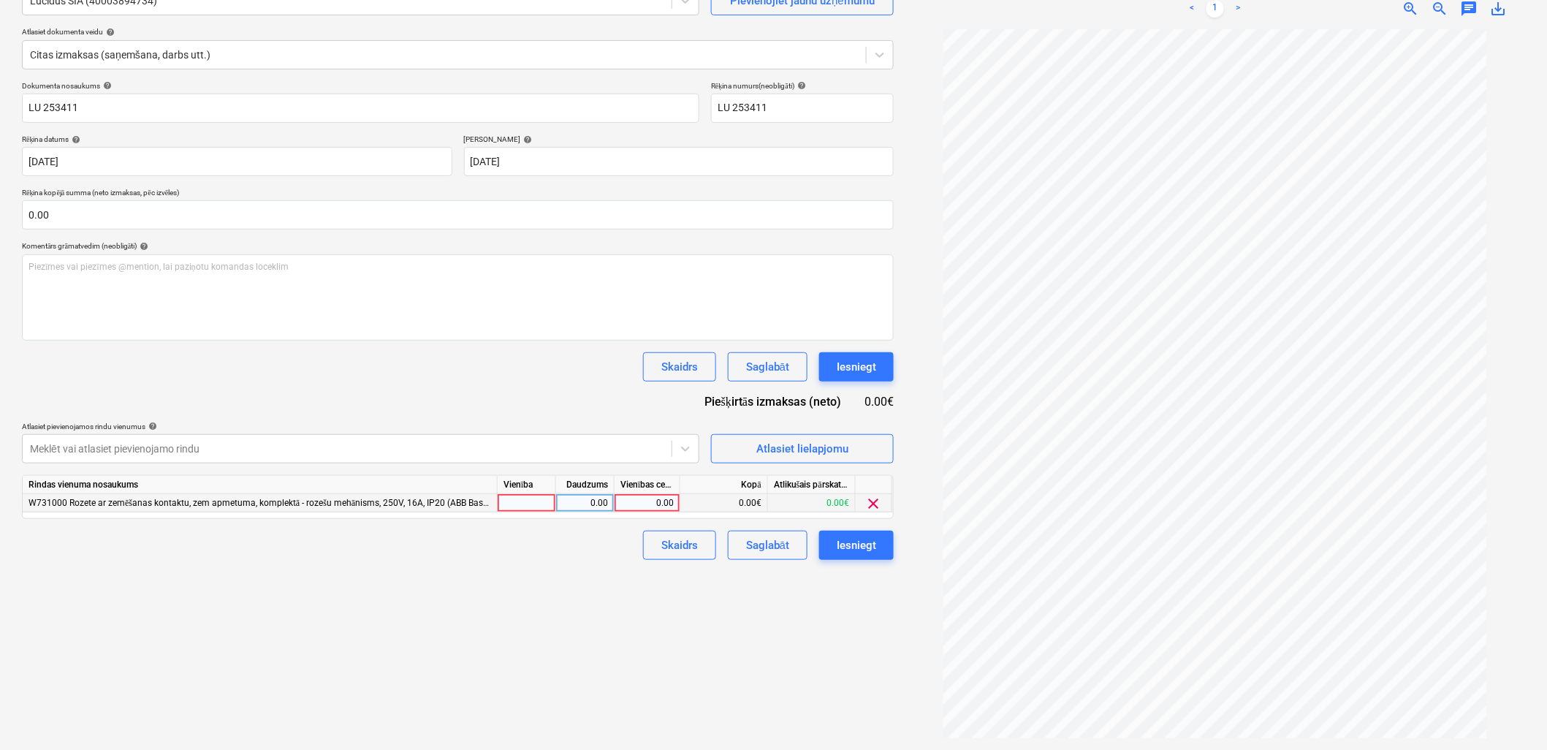
click at [882, 507] on span "clear" at bounding box center [874, 504] width 18 height 18
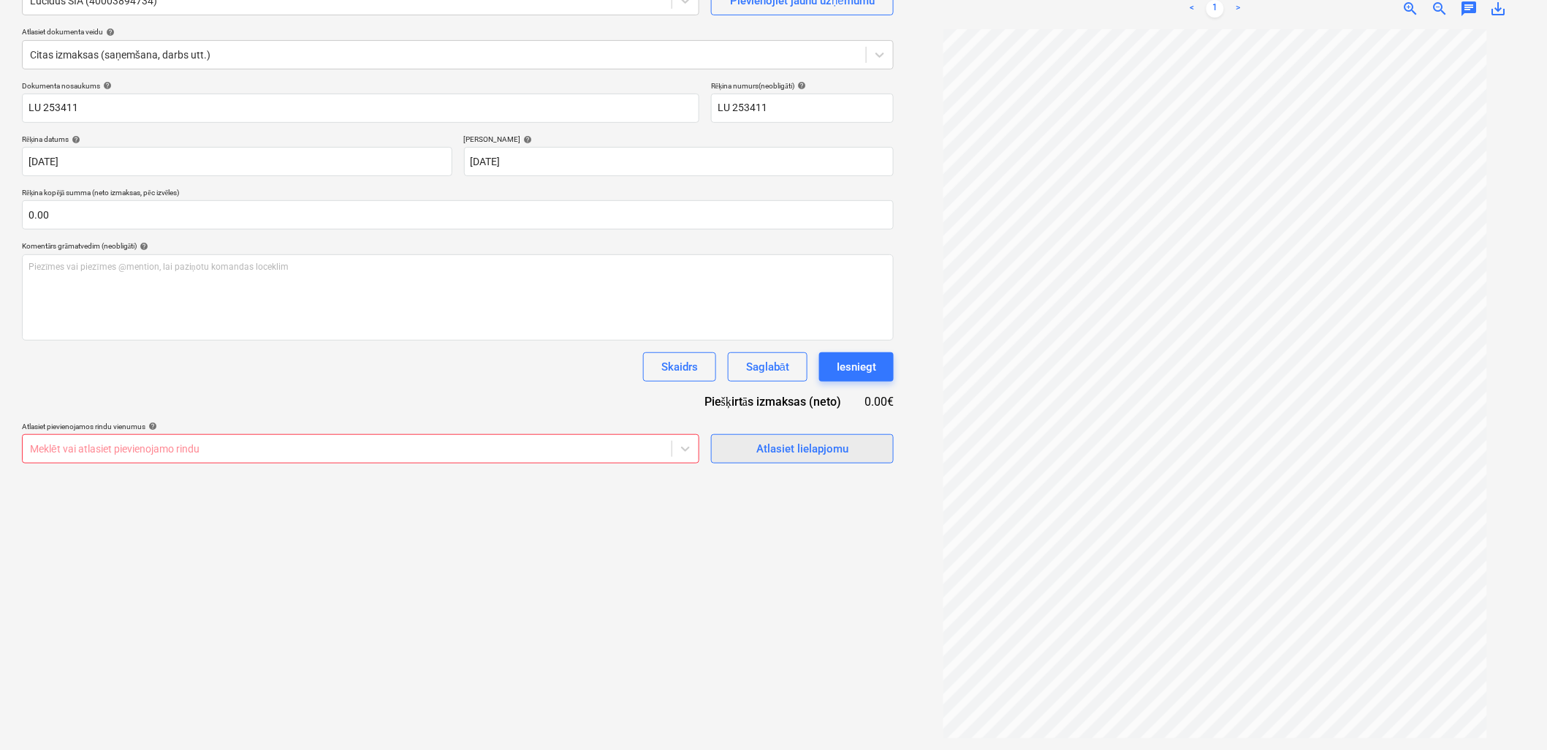
click at [852, 461] on button "Atlasiet lielapjomu" at bounding box center [802, 448] width 183 height 29
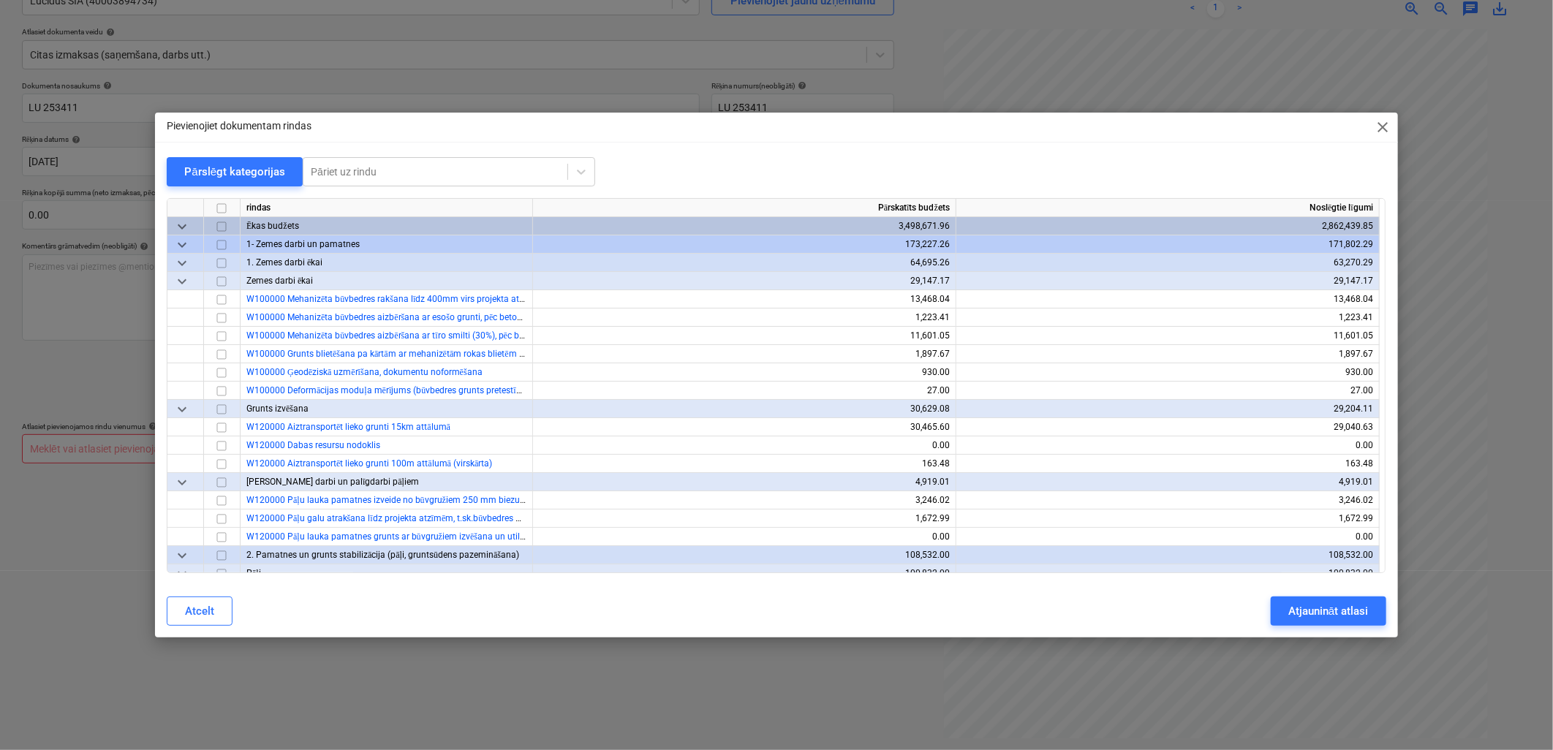
click at [422, 187] on div at bounding box center [776, 192] width 1219 height 12
click at [428, 163] on div "Pāriet uz rindu" at bounding box center [435, 172] width 264 height 20
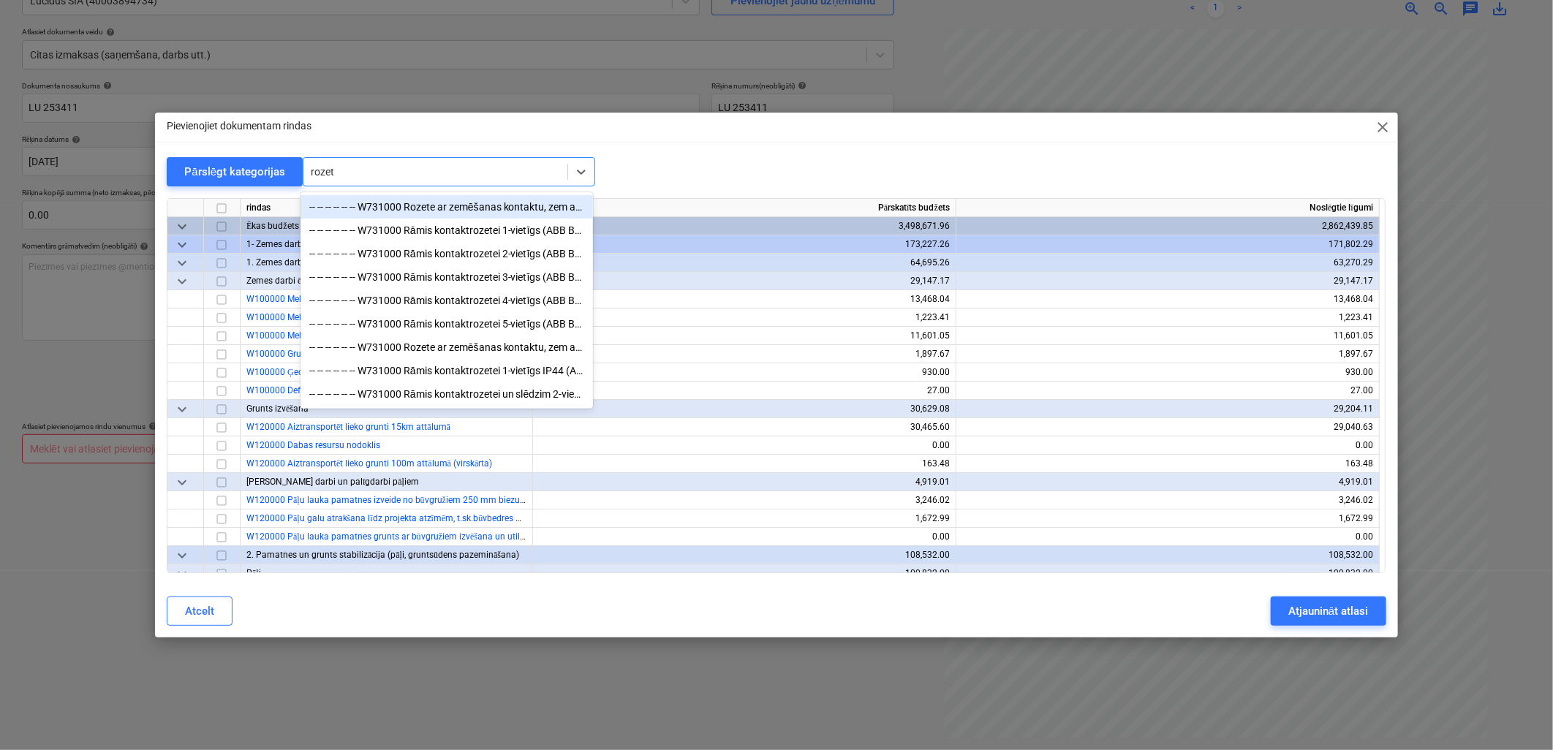
type input "rozete"
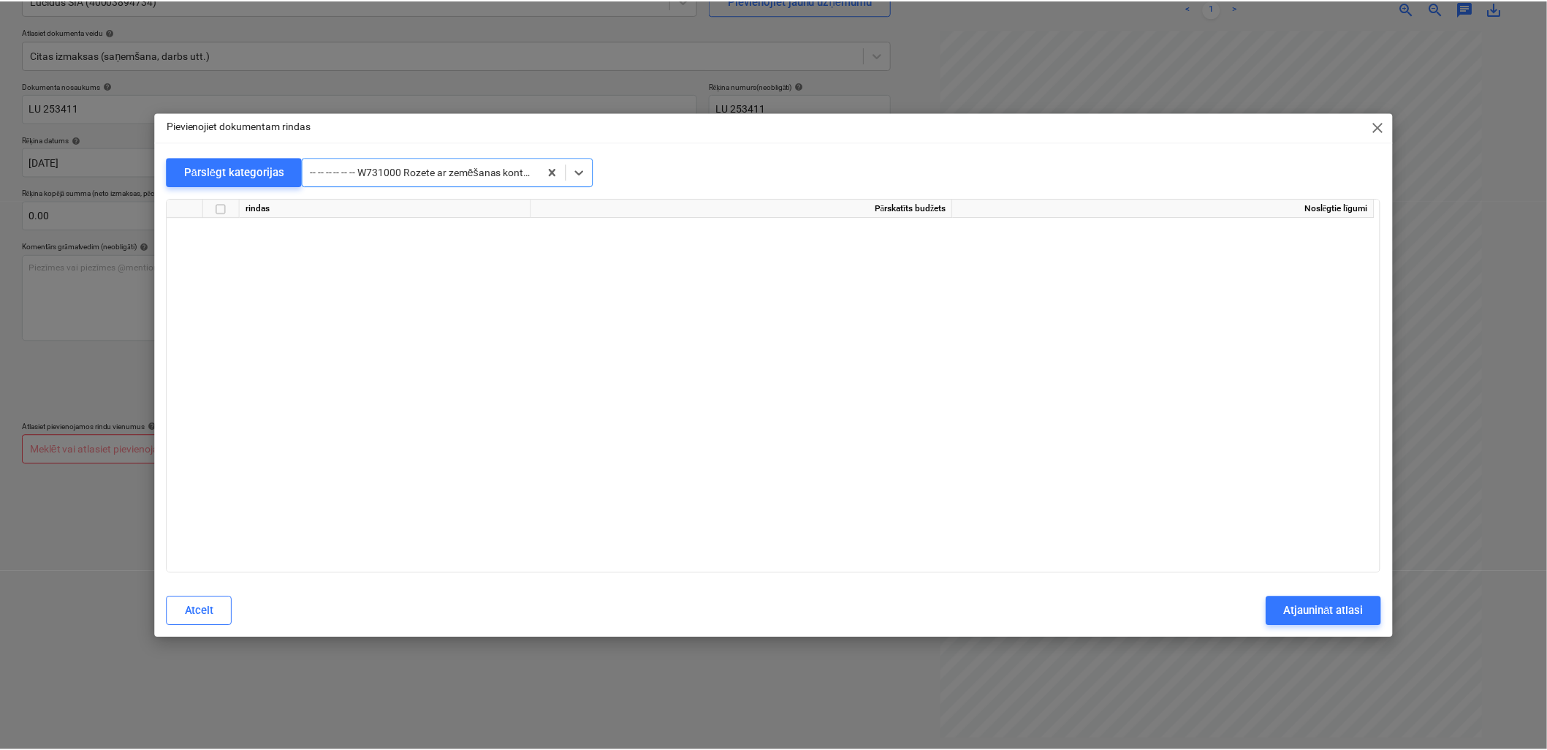
scroll to position [11385, 0]
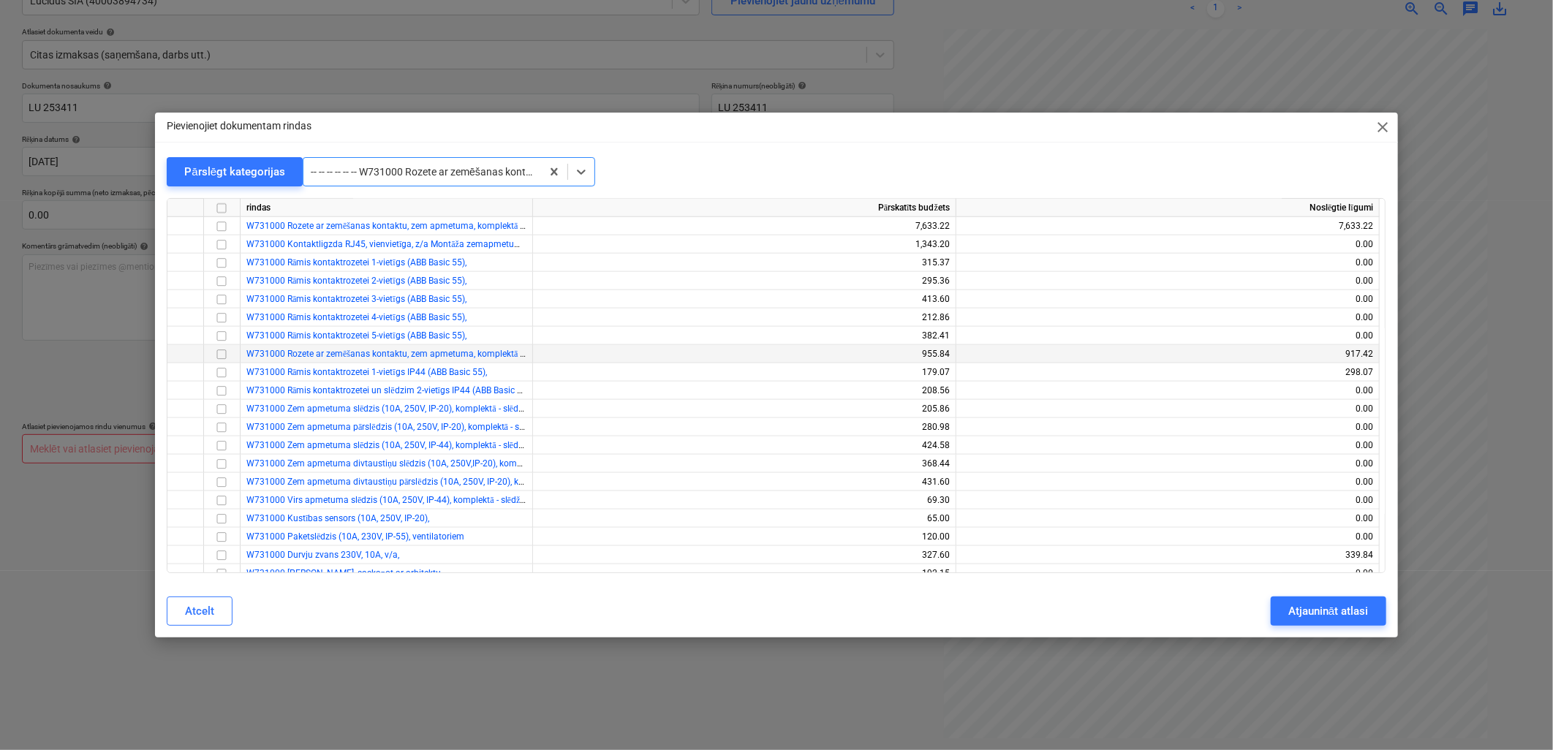
click at [218, 351] on input "checkbox" at bounding box center [222, 355] width 18 height 18
click at [1382, 603] on button "Atjaunināt atlasi" at bounding box center [1327, 610] width 115 height 29
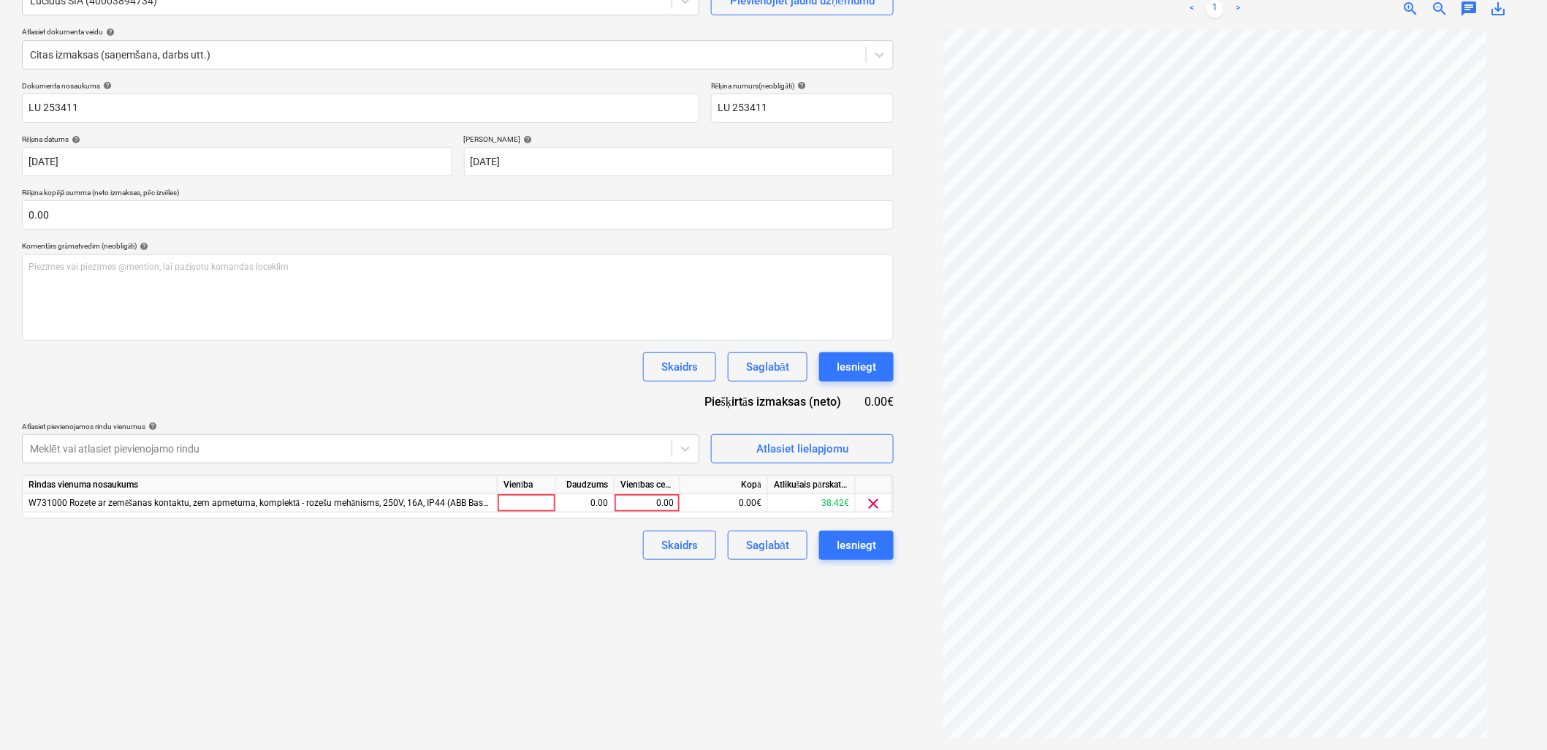
click at [648, 523] on div "Dokumenta nosaukums help LU 253411 Rēķina numurs (neobligāti) help LU 253411 Rē…" at bounding box center [458, 320] width 872 height 479
drag, startPoint x: 656, startPoint y: 499, endPoint x: 543, endPoint y: 596, distance: 148.7
click at [654, 499] on div "0.00" at bounding box center [647, 503] width 53 height 18
type input "67.20"
click at [548, 607] on div "Izveidot jaunu dokumentu Izvēlieties uzņēmumu Lucidus SIA (40003894734) Pievien…" at bounding box center [458, 335] width 884 height 817
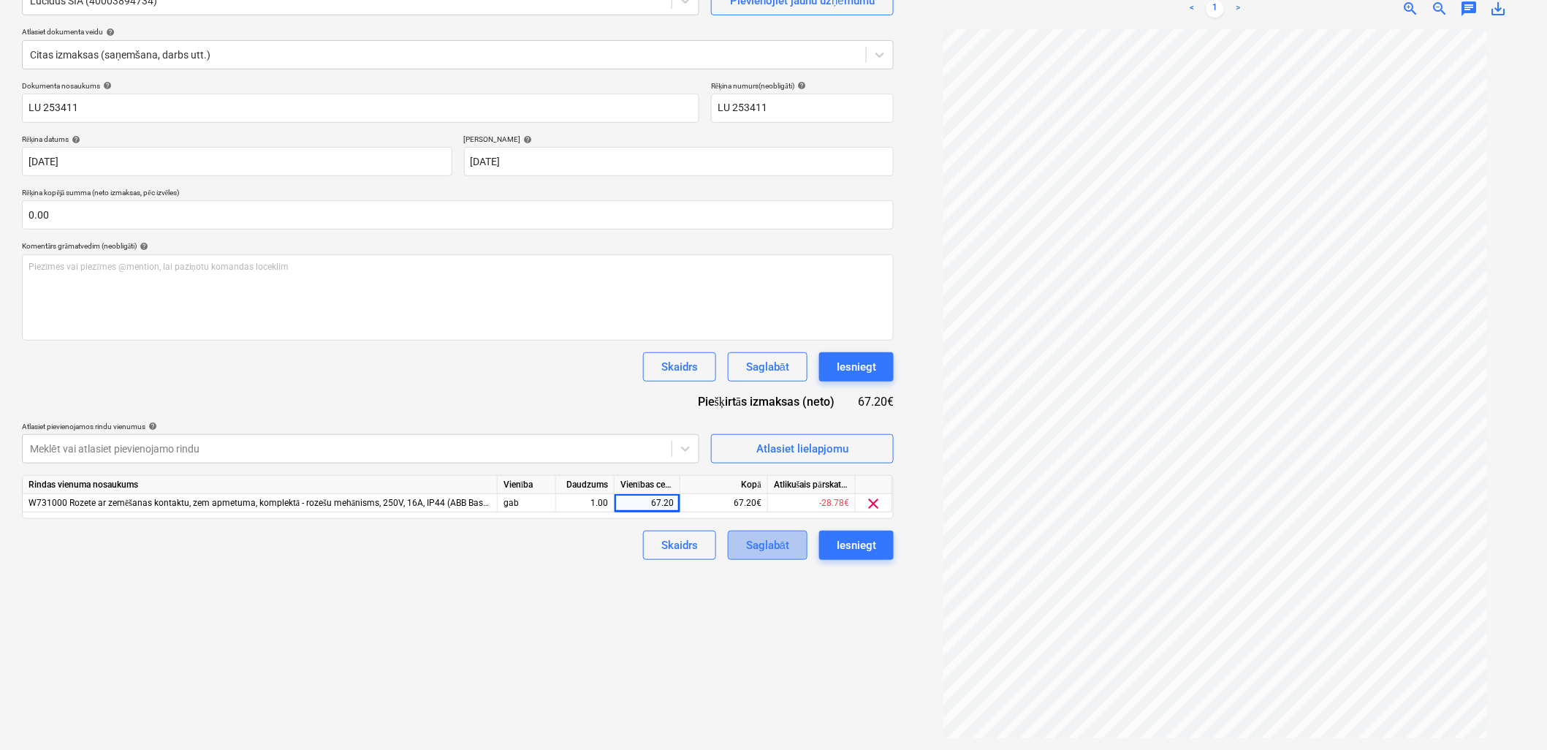
click at [765, 551] on div "Saglabāt" at bounding box center [767, 545] width 43 height 19
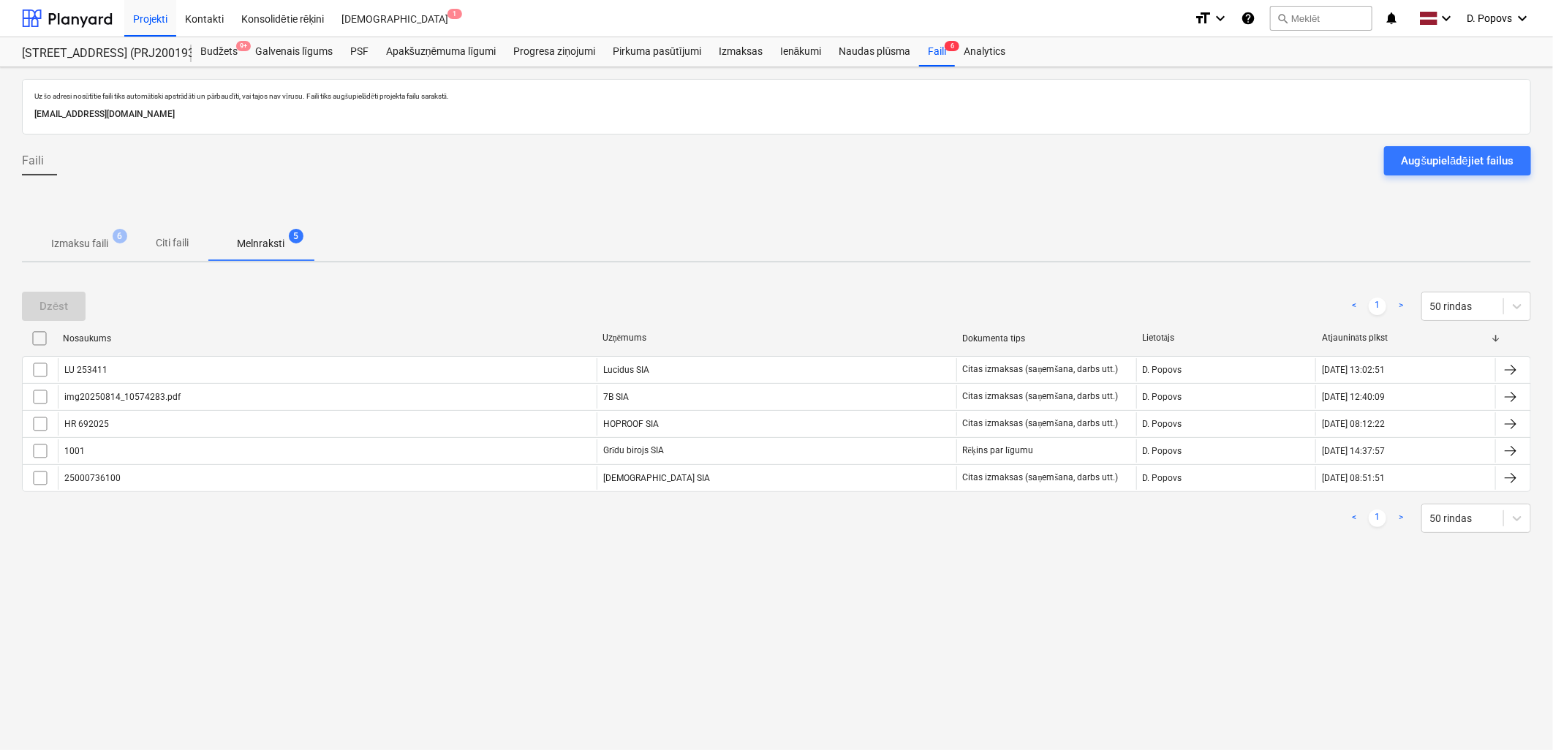
click at [46, 251] on span "Izmaksu faili 6" at bounding box center [79, 243] width 115 height 26
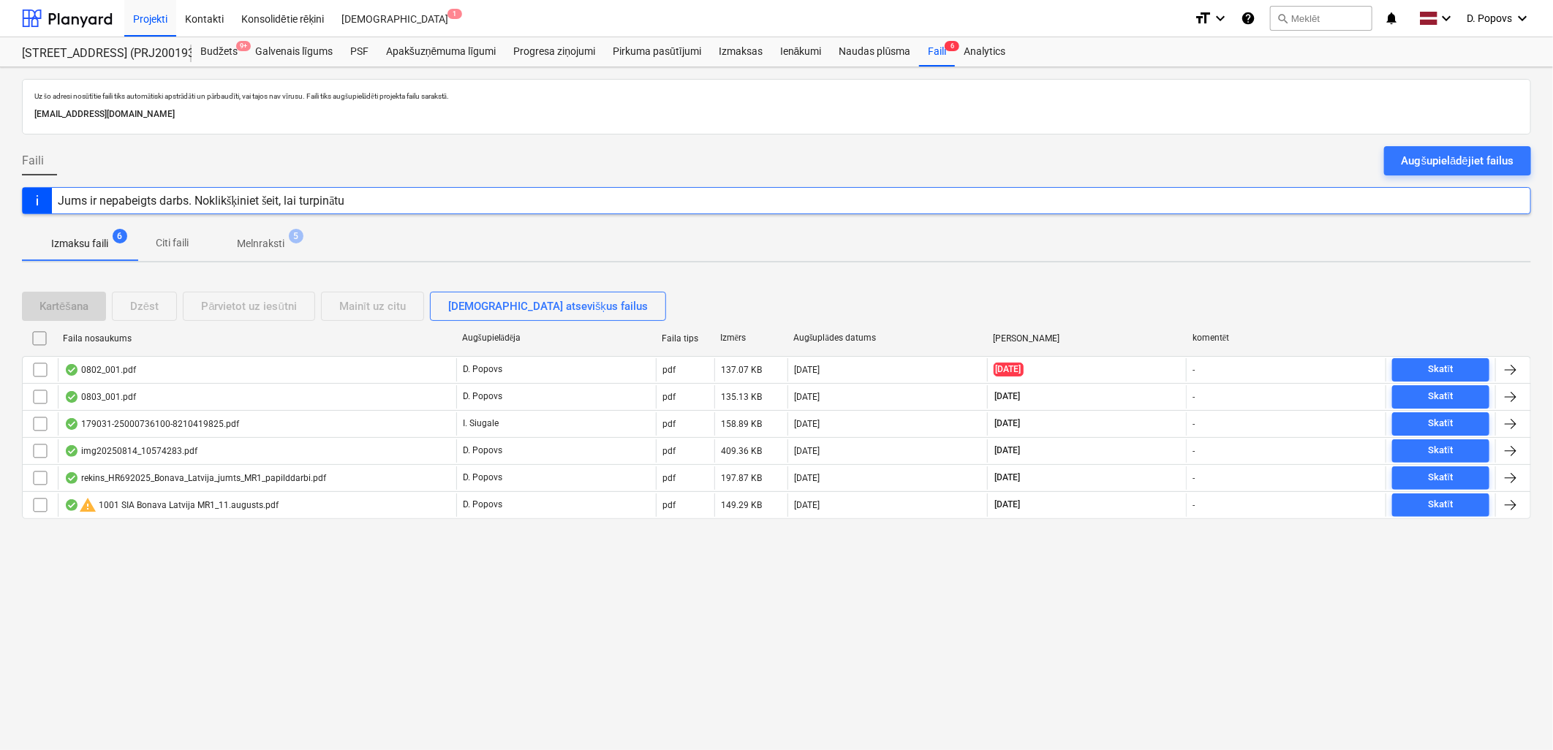
click at [200, 363] on div "0802_001.pdf" at bounding box center [257, 369] width 398 height 23
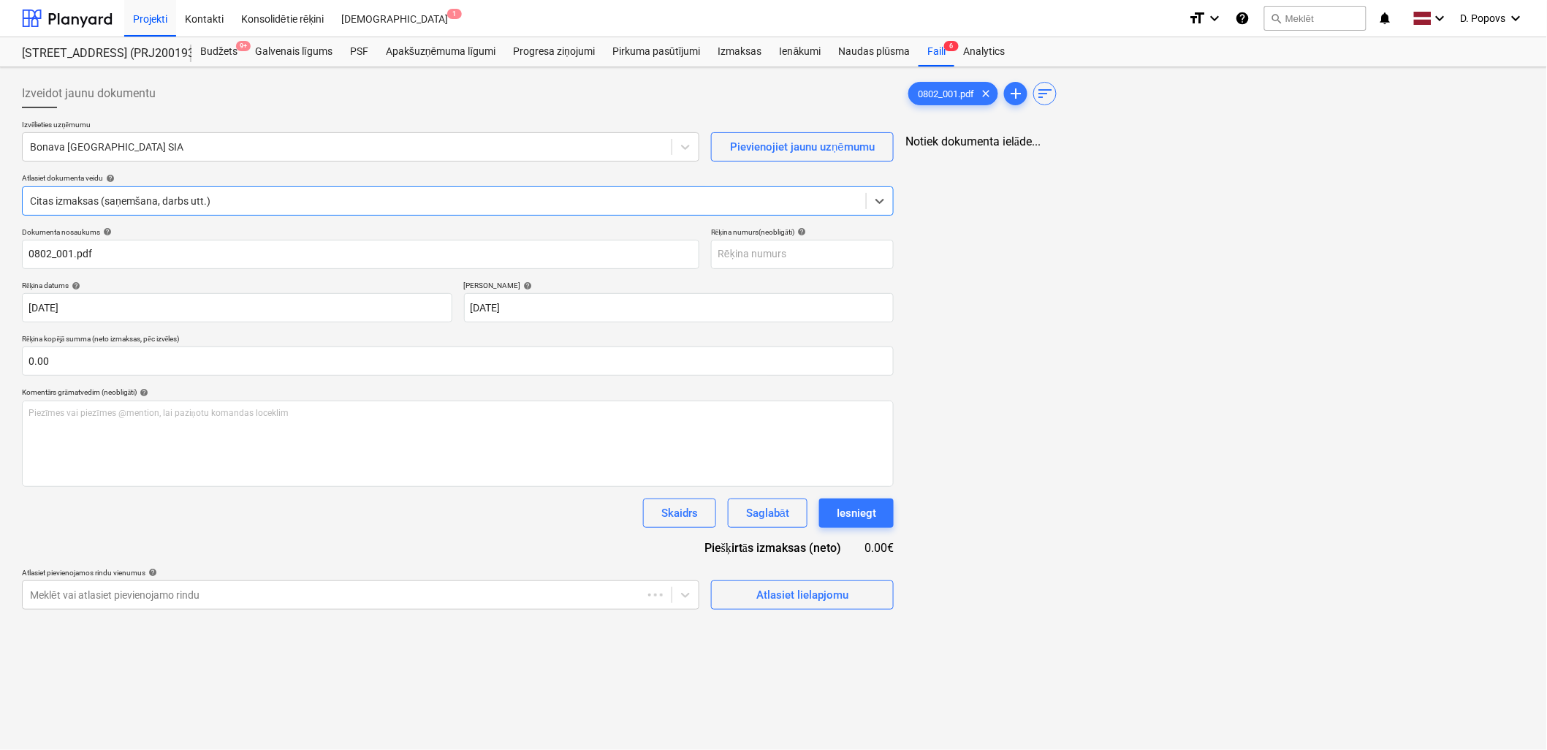
type input "0802_001.pdf"
type input "[DATE]"
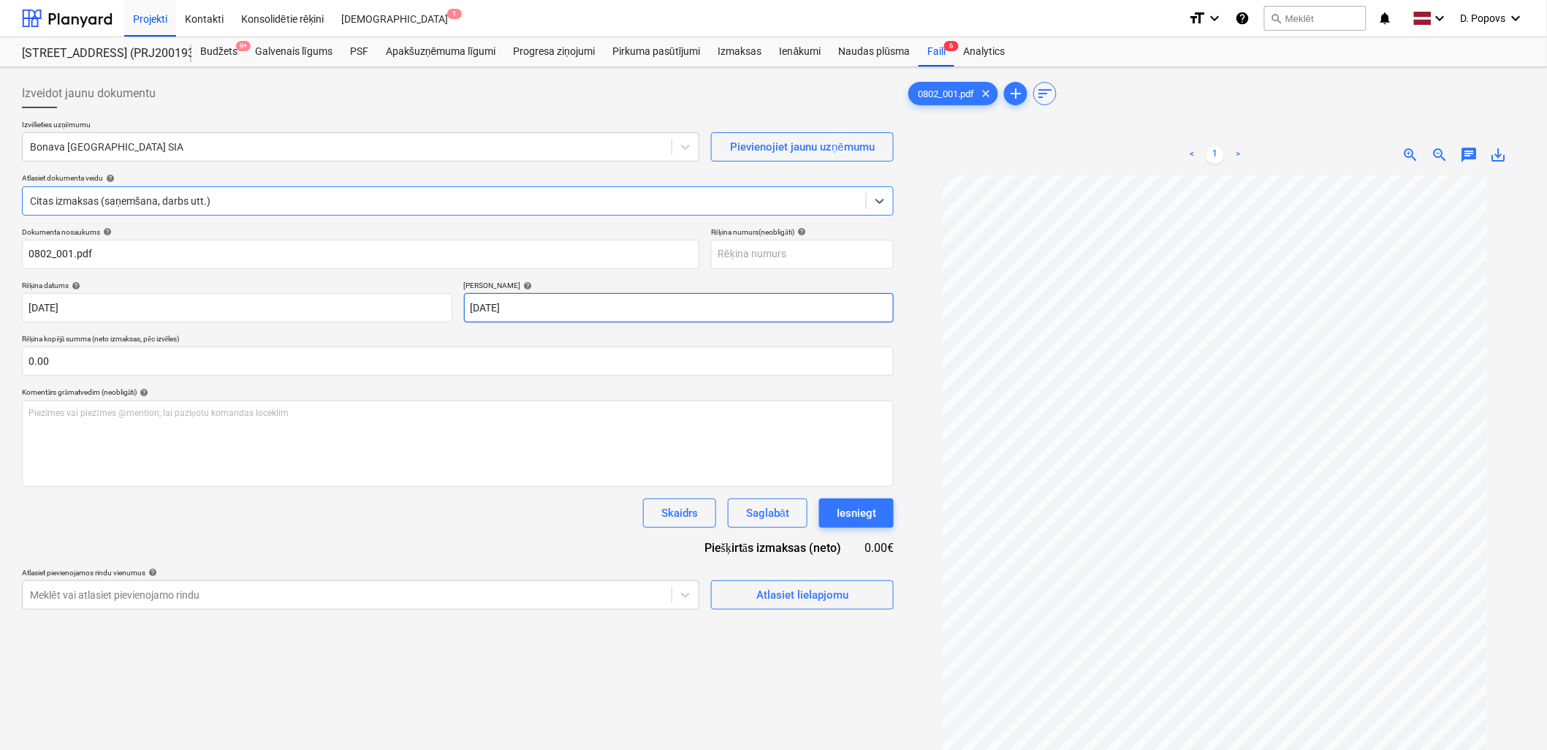
click at [732, 309] on body "Projekti Kontakti Konsolidētie rēķini Iesūtne 1 format_size keyboard_arrow_down…" at bounding box center [773, 375] width 1547 height 750
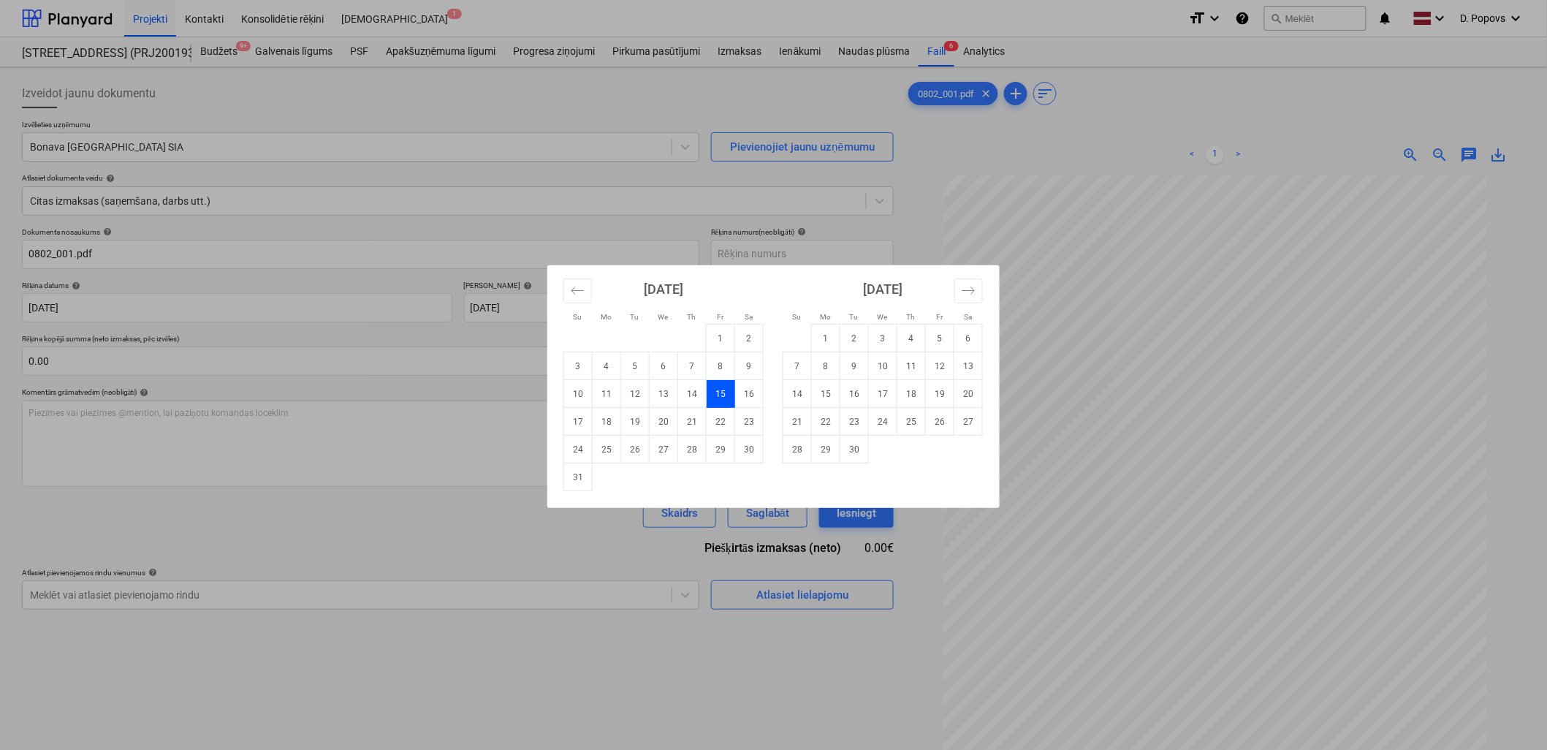
click at [427, 574] on div "Su Mo Tu We Th Fr Sa Su Mo Tu We Th Fr Sa [DATE] 1 2 3 4 5 6 7 8 9 10 11 12 13 …" at bounding box center [773, 375] width 1547 height 750
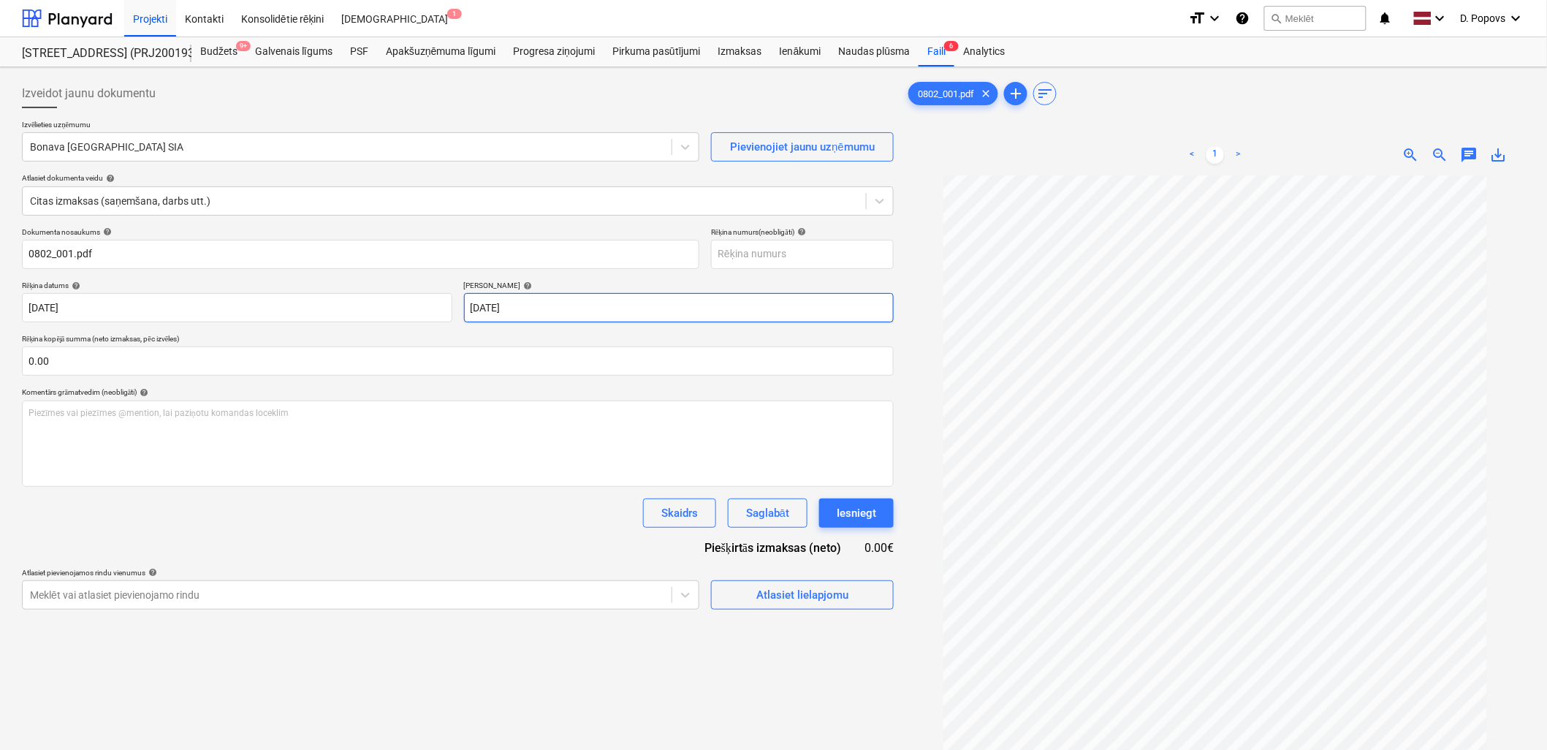
click at [536, 309] on body "Projekti Kontakti Konsolidētie rēķini Iesūtne 1 format_size keyboard_arrow_down…" at bounding box center [773, 375] width 1547 height 750
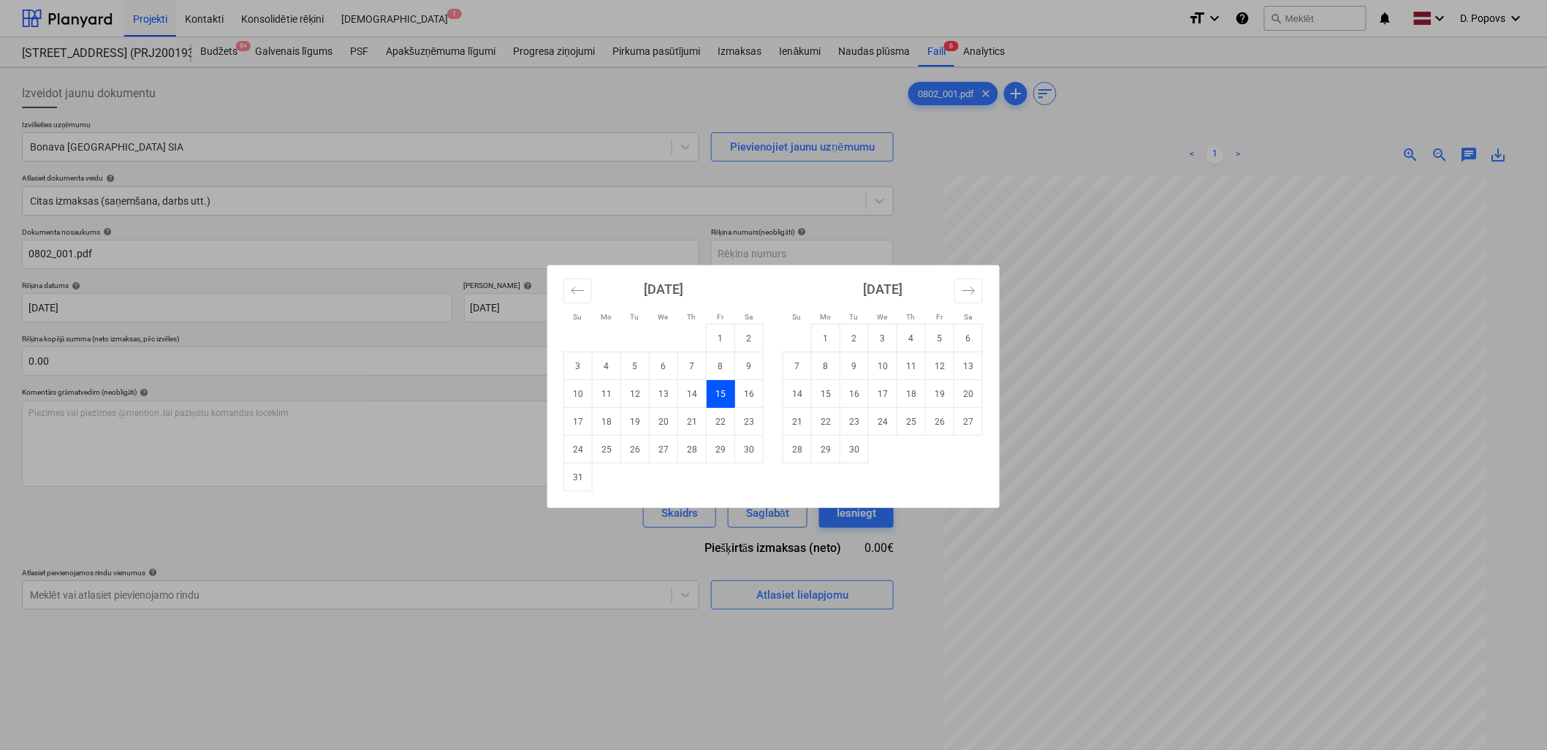
click at [801, 392] on td "14" at bounding box center [798, 394] width 29 height 28
type input "[DATE]"
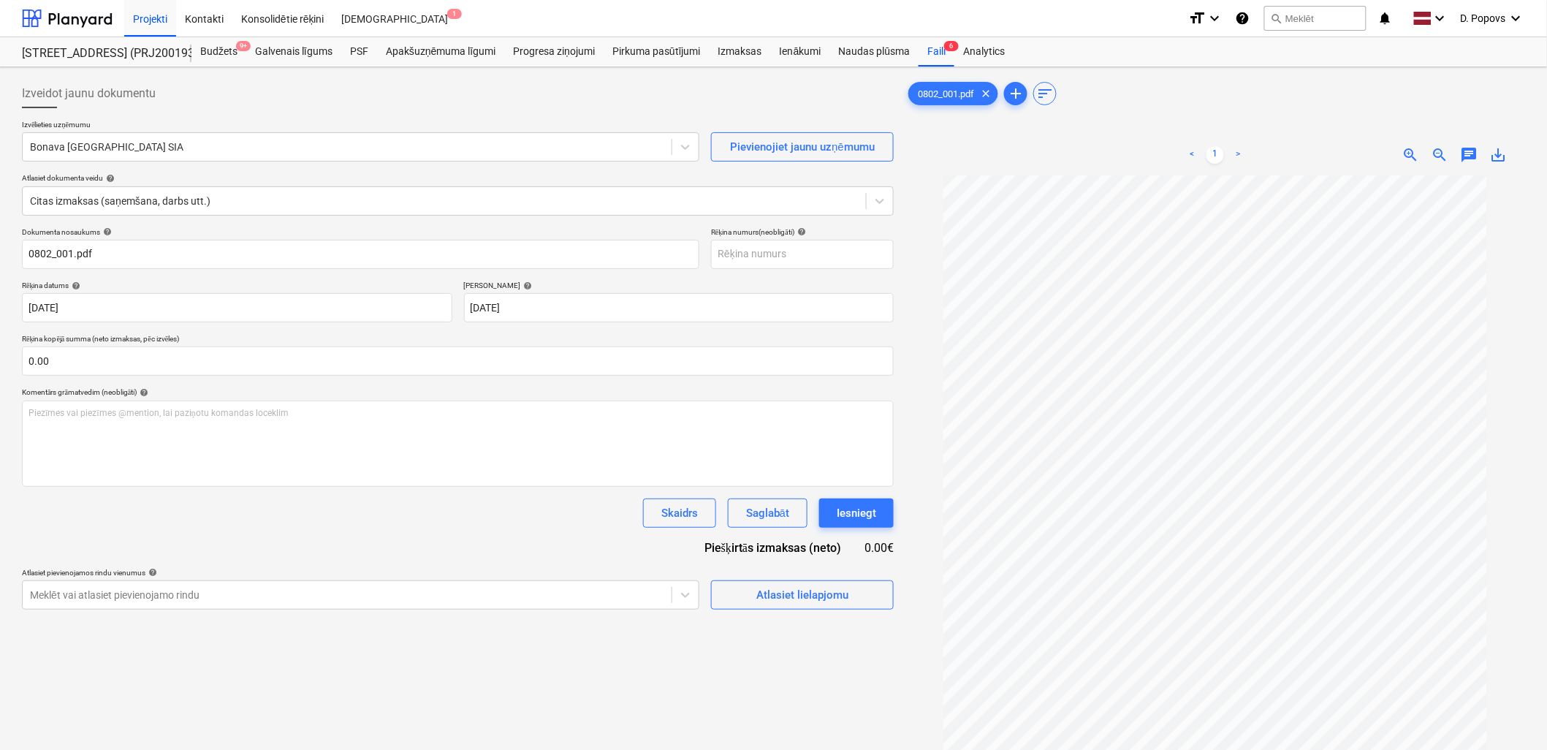
click at [451, 518] on div "Skaidrs Saglabāt Iesniegt" at bounding box center [458, 513] width 872 height 29
click at [816, 602] on div "Atlasiet lielapjomu" at bounding box center [803, 594] width 92 height 19
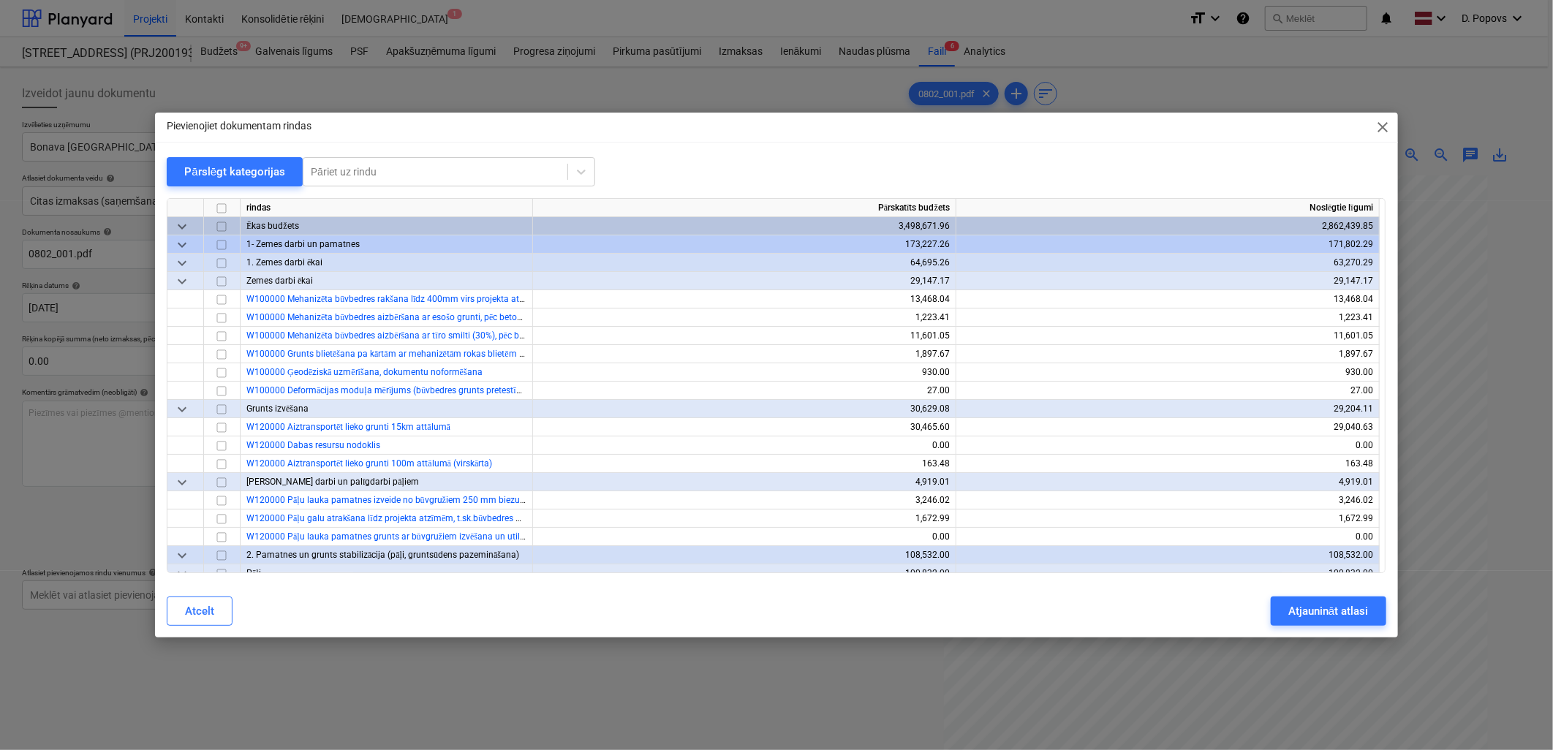
click at [776, 727] on div "Pievienojiet dokumentam rindas close Pārslēgt kategorijas Pāriet uz rindu rinda…" at bounding box center [776, 375] width 1553 height 750
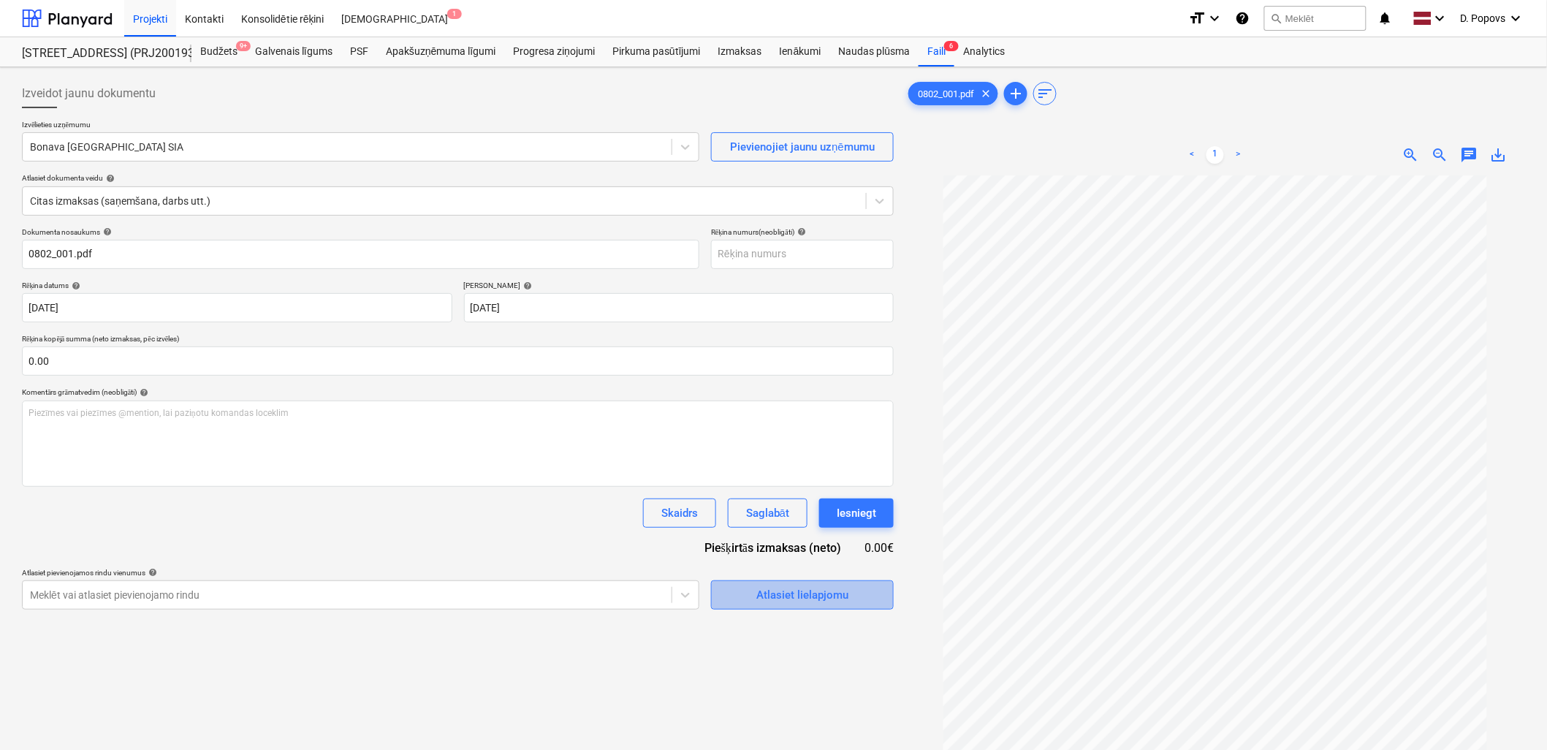
click at [811, 597] on div "Atlasiet lielapjomu" at bounding box center [803, 594] width 92 height 19
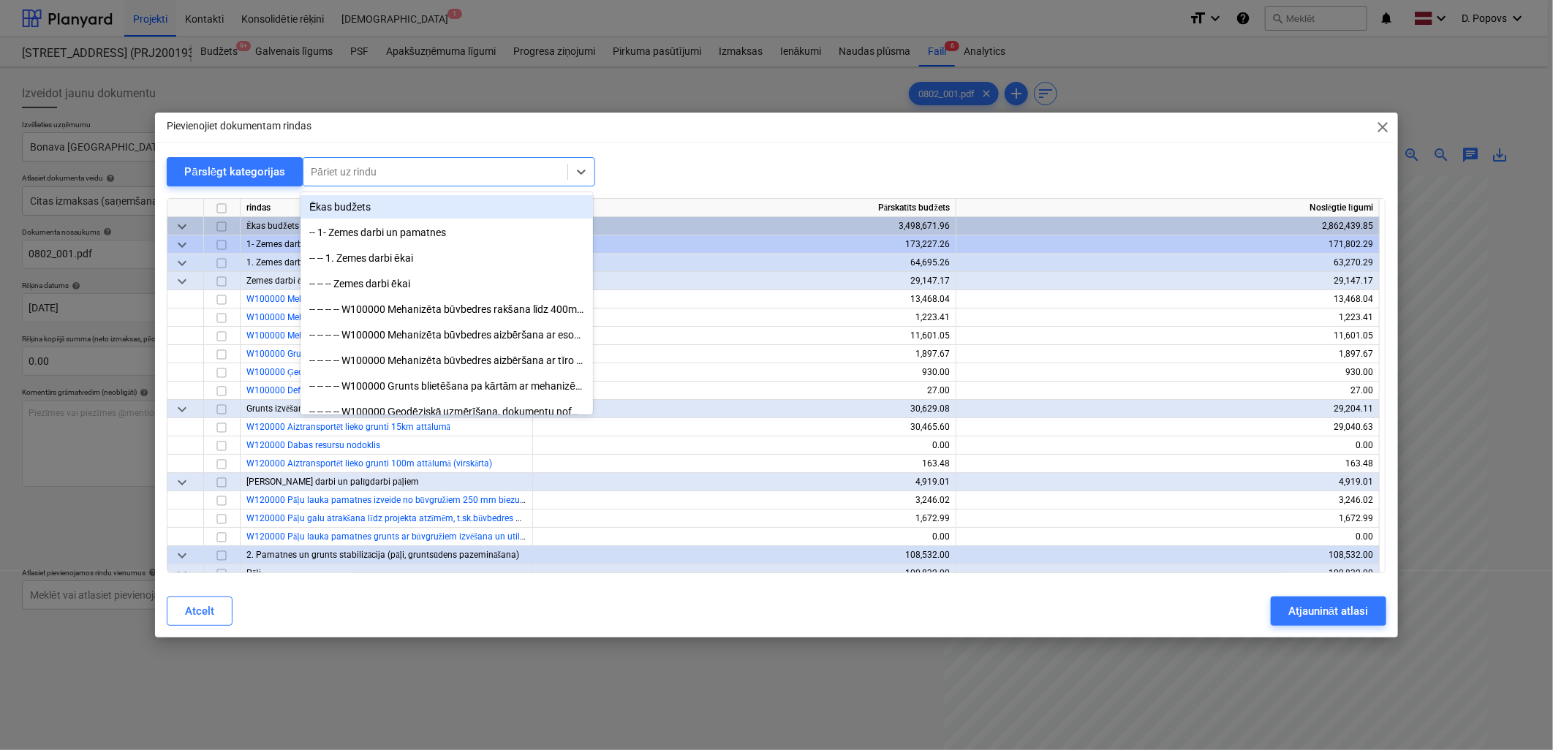
click at [455, 173] on div at bounding box center [435, 171] width 249 height 15
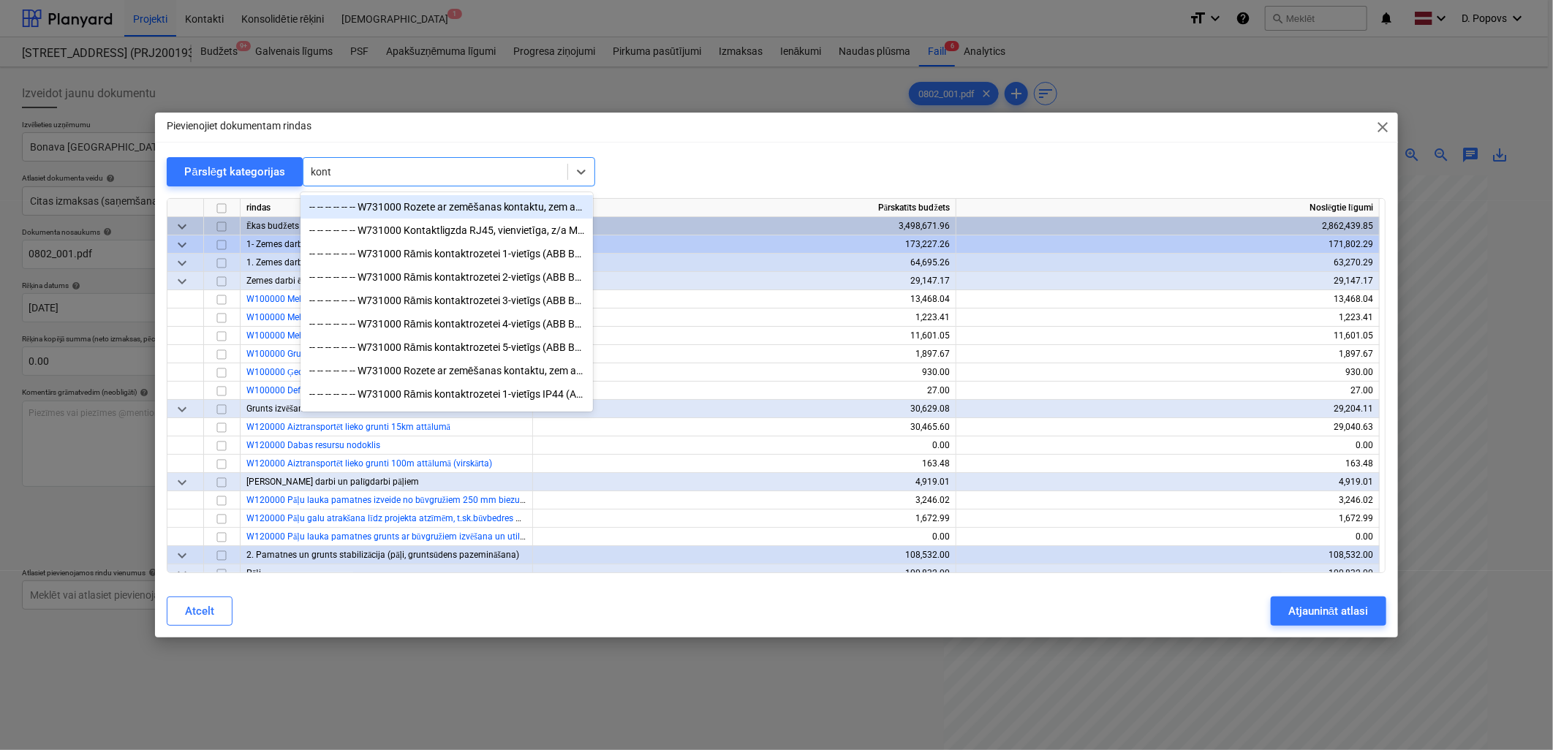
type input "konta"
click at [499, 239] on div "-- -- -- -- -- -- W731000 Kontaktligzda RJ45, vienvietīga, z/a Montāža zemapmet…" at bounding box center [446, 230] width 292 height 23
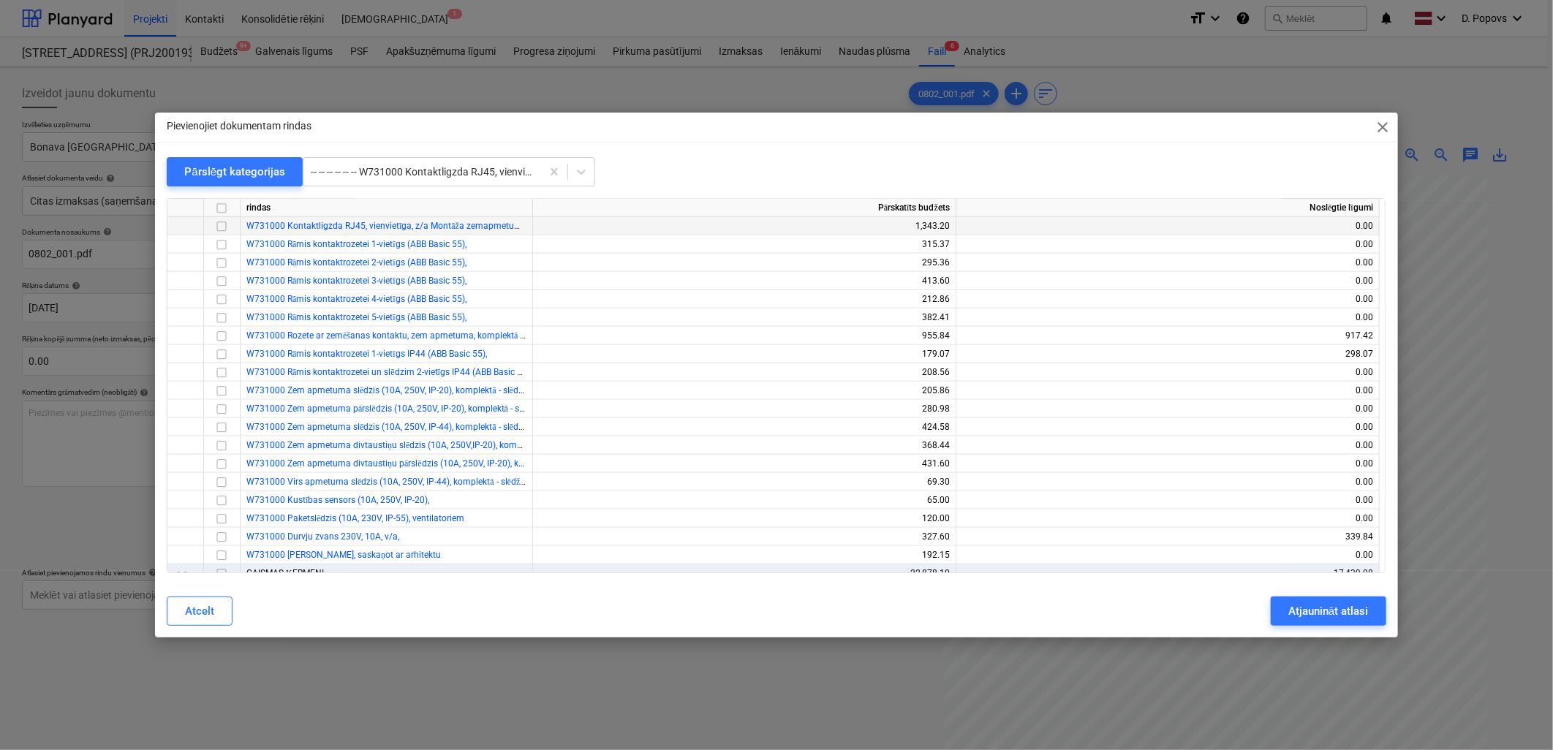
scroll to position [11321, 0]
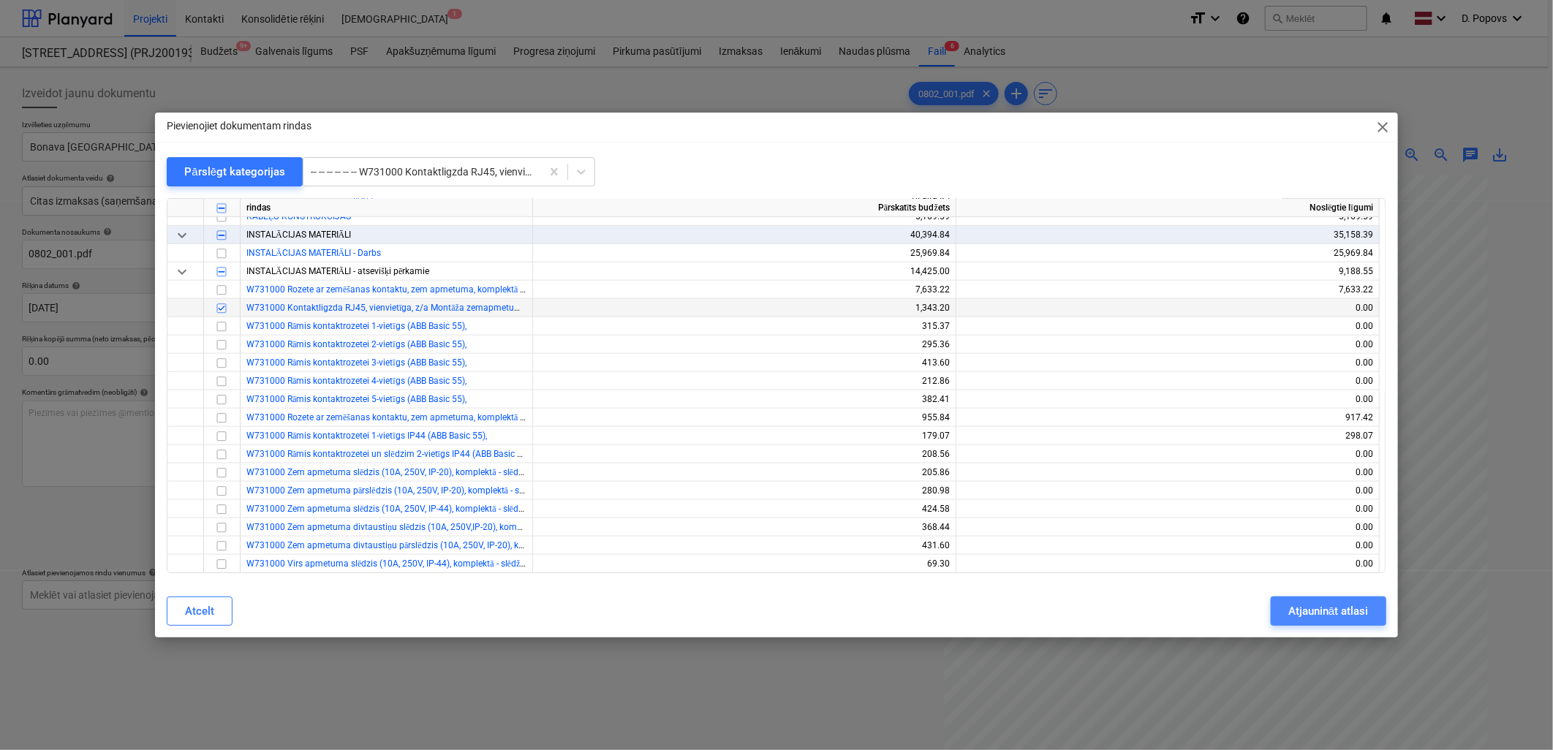
click at [1279, 609] on button "Atjaunināt atlasi" at bounding box center [1327, 610] width 115 height 29
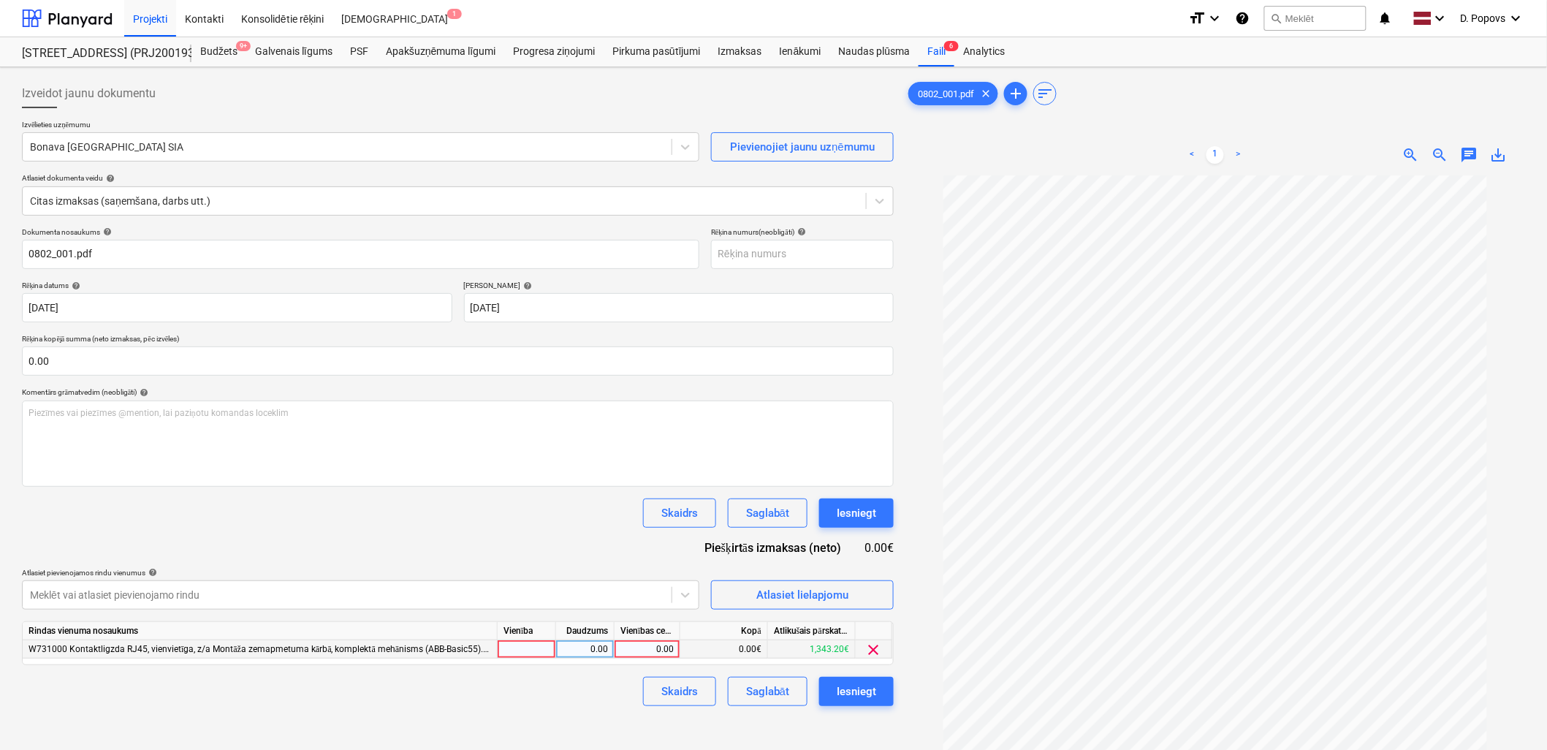
click at [636, 645] on div "0.00" at bounding box center [647, 649] width 53 height 18
type input "61.12"
click at [515, 692] on div "Skaidrs Saglabāt Iesniegt" at bounding box center [458, 691] width 872 height 29
click at [764, 689] on div "Saglabāt" at bounding box center [767, 691] width 43 height 19
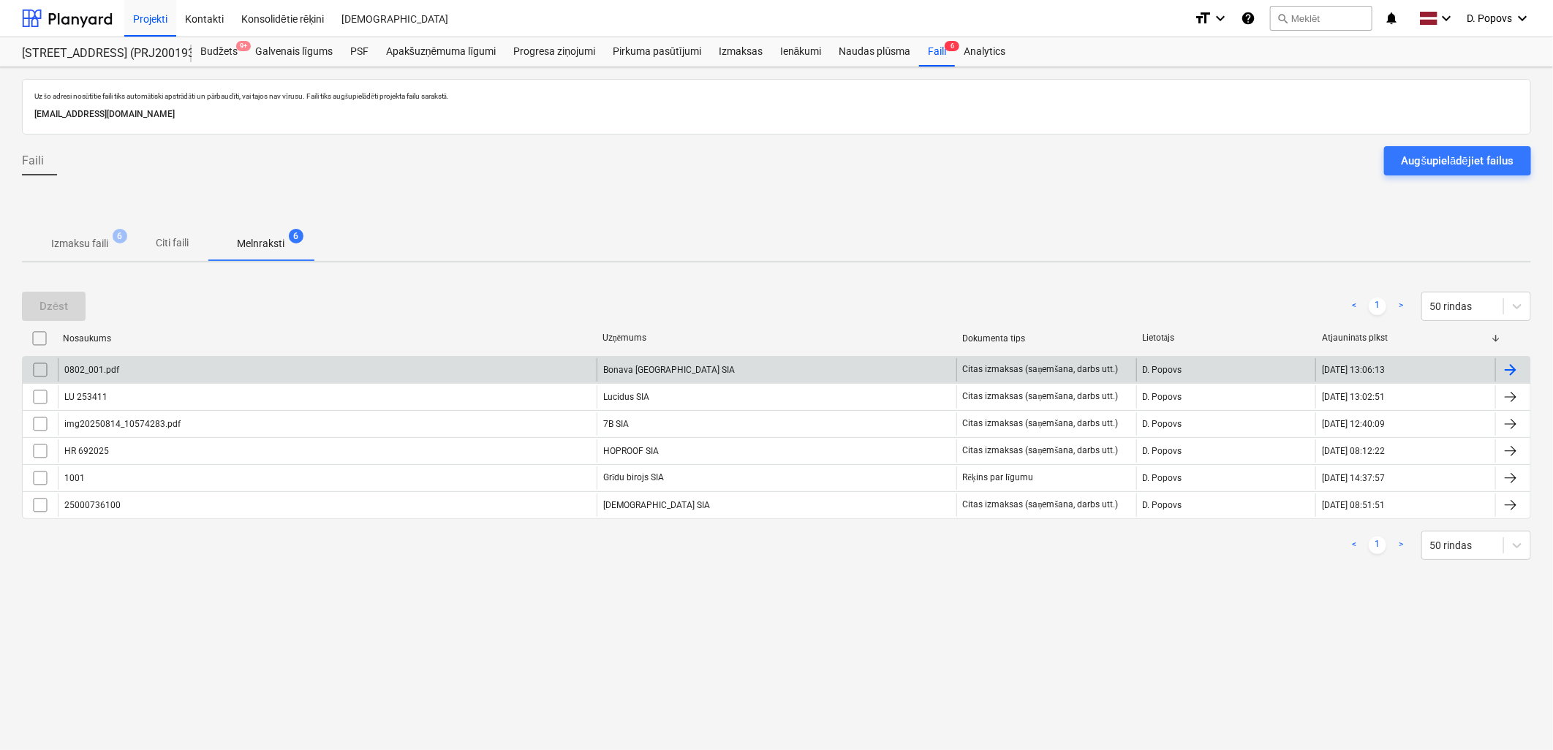
click at [558, 356] on div "0802_001.pdf Bonava Latvija SIA Citas izmaksas (saņemšana, darbs utt.) [PERSON_…" at bounding box center [776, 369] width 1509 height 27
click at [398, 370] on div "0802_001.pdf" at bounding box center [327, 369] width 539 height 23
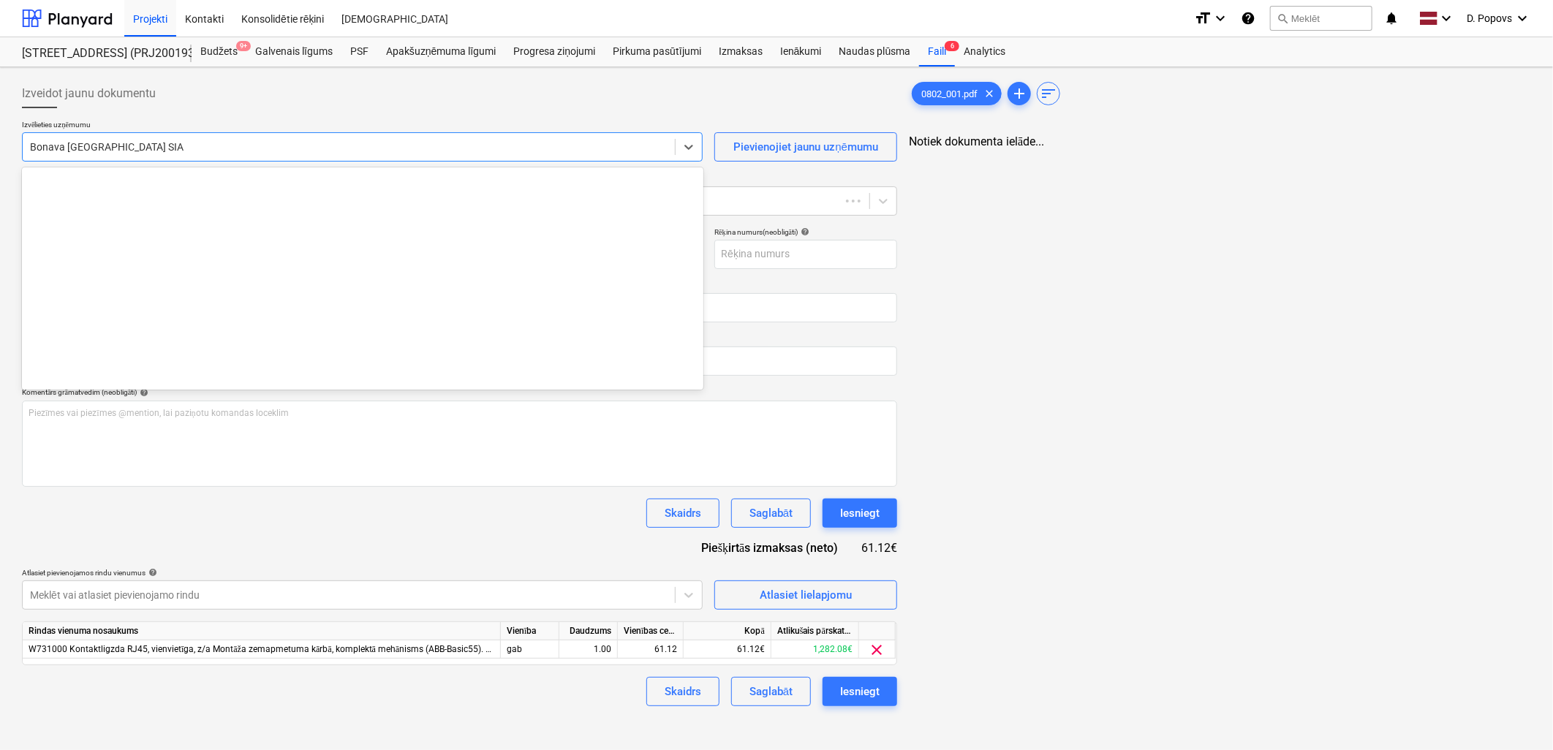
click at [246, 142] on div at bounding box center [348, 147] width 637 height 15
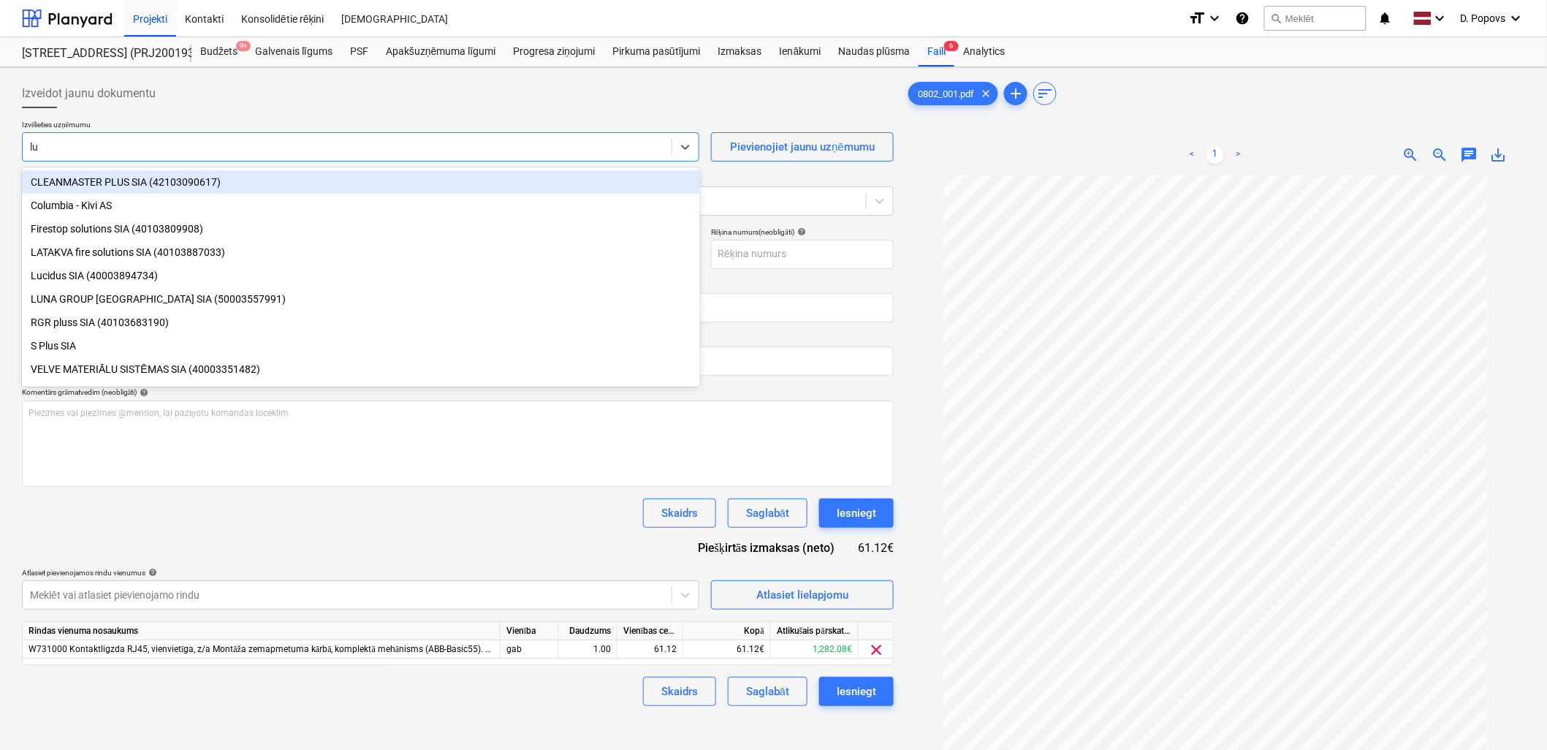
type input "luc"
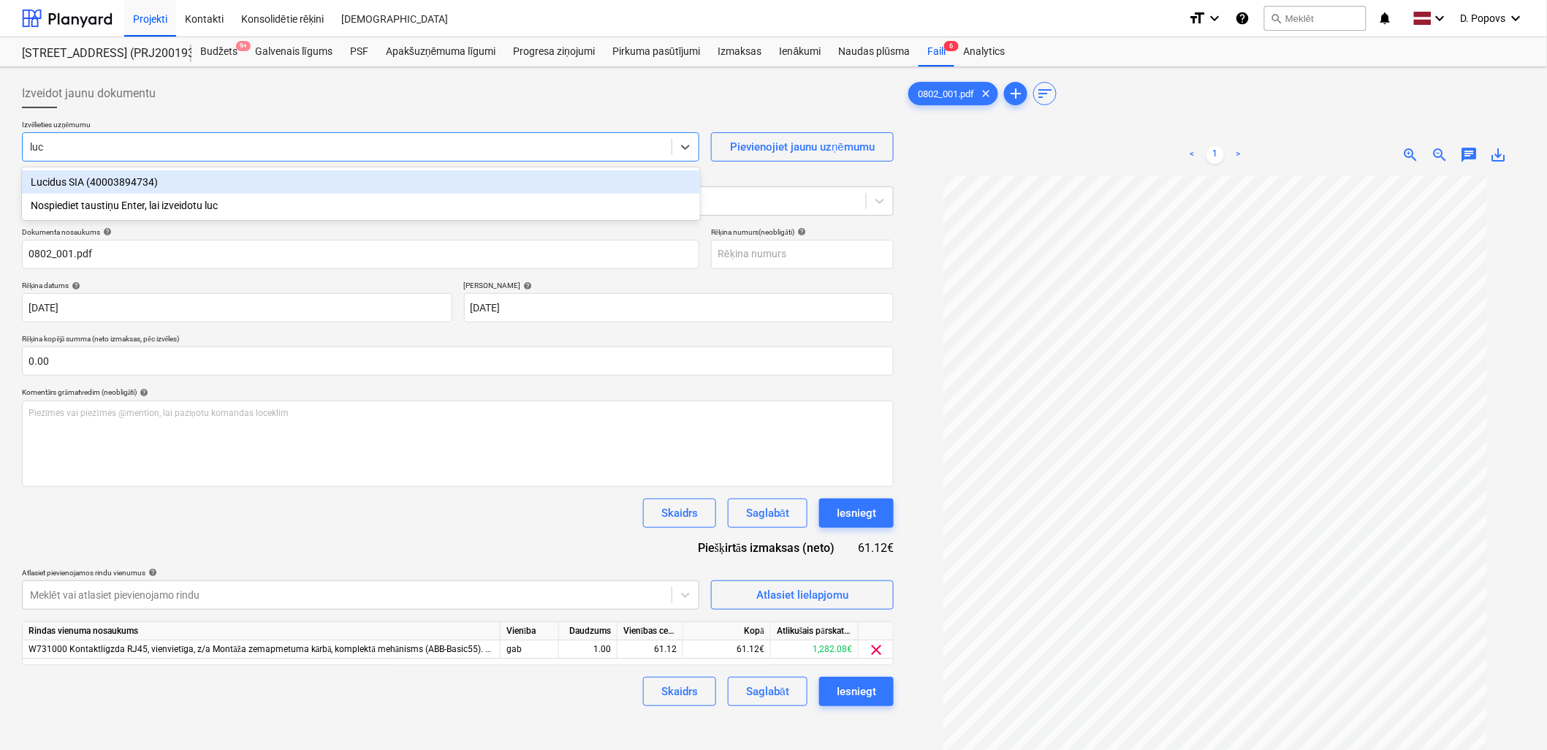
click at [246, 181] on div "Lucidus SIA (40003894734)" at bounding box center [361, 181] width 678 height 23
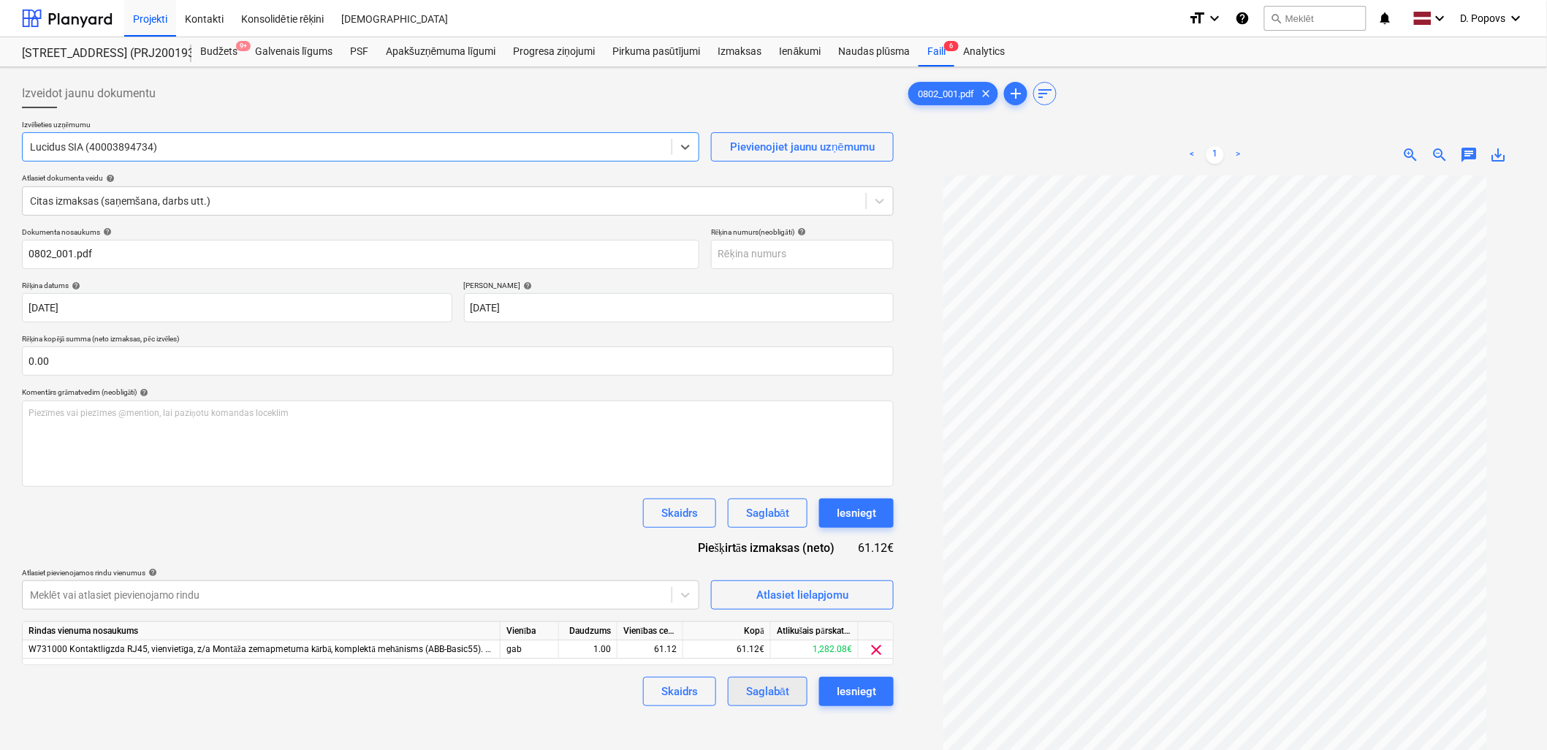
click at [771, 689] on div "Saglabāt" at bounding box center [767, 691] width 43 height 19
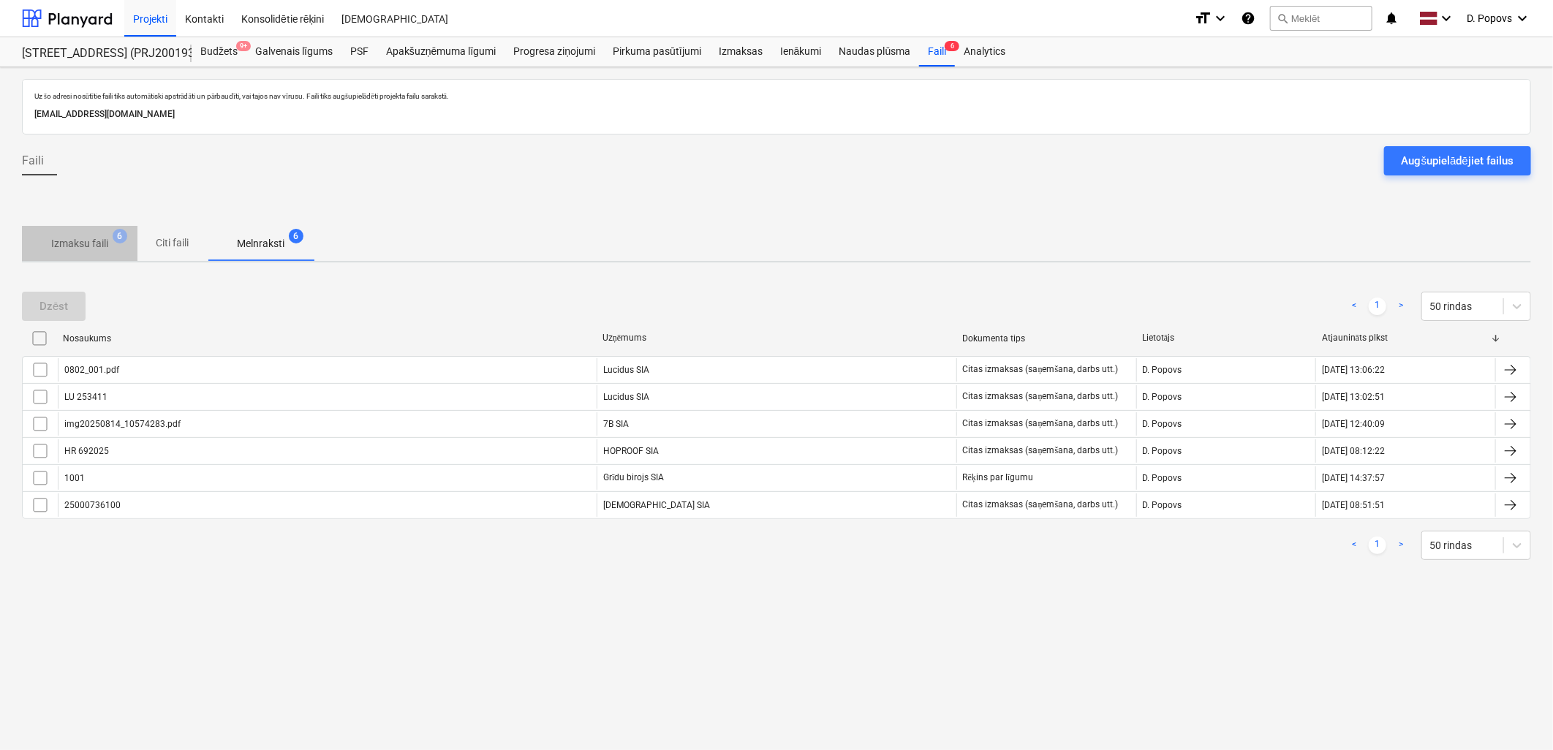
click at [53, 241] on p "Izmaksu faili" at bounding box center [79, 243] width 57 height 15
